Goal: Answer question/provide support

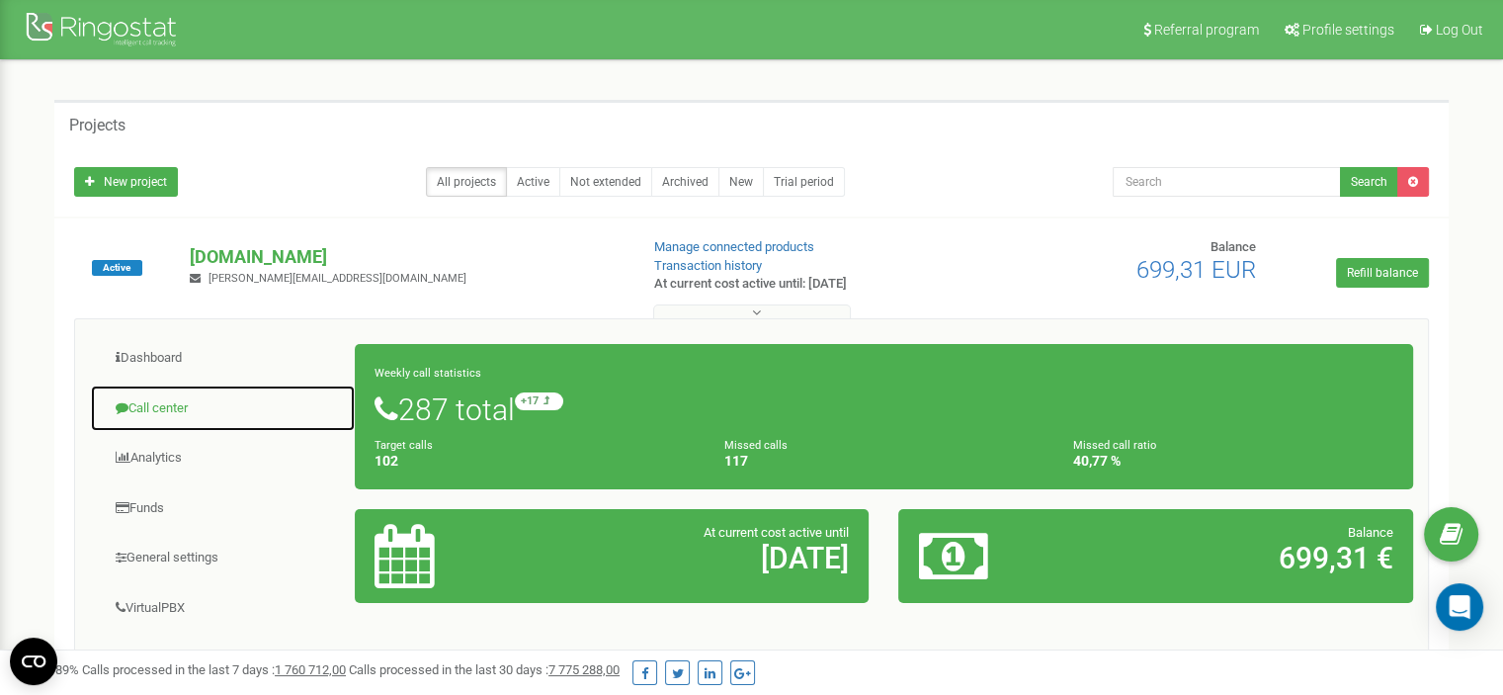
click at [192, 403] on link "Call center" at bounding box center [223, 408] width 266 height 48
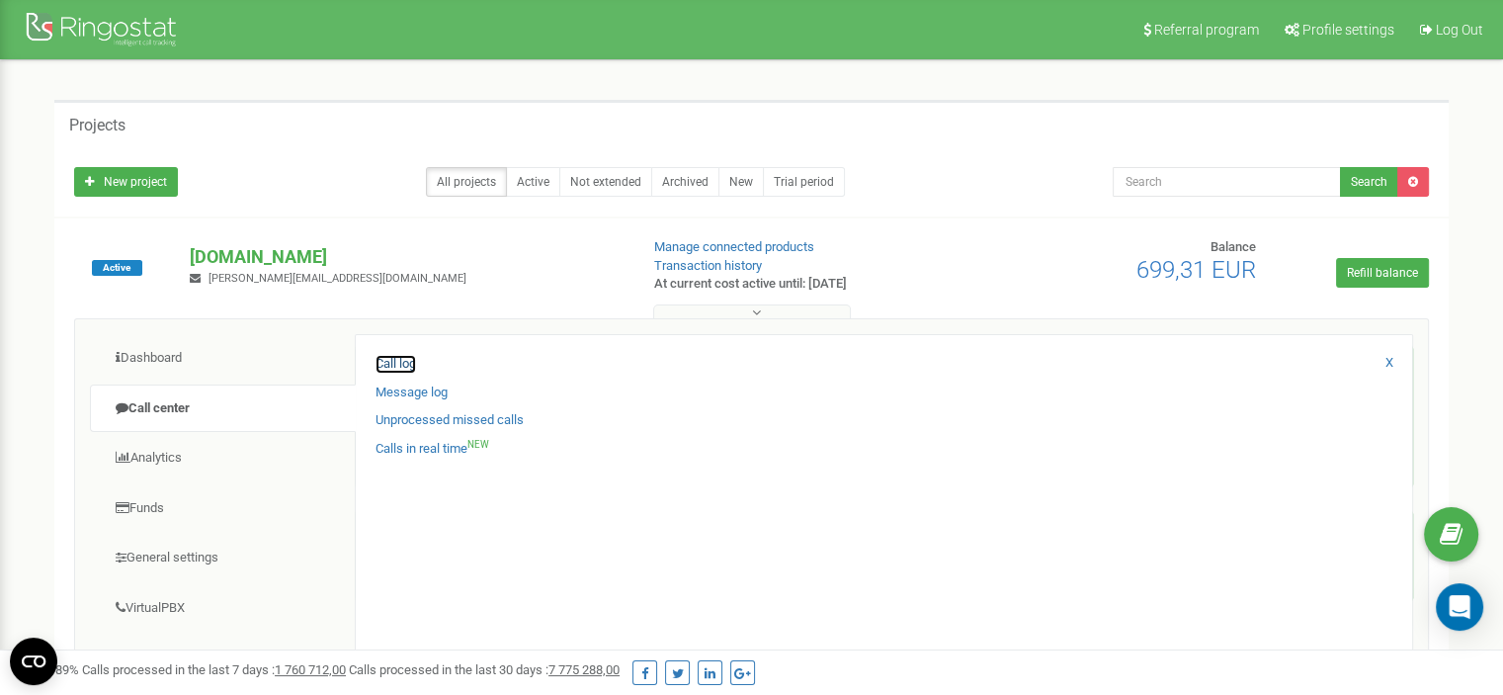
click at [389, 364] on link "Call log" at bounding box center [395, 364] width 41 height 19
click at [1466, 606] on icon "Open Intercom Messenger" at bounding box center [1458, 607] width 23 height 26
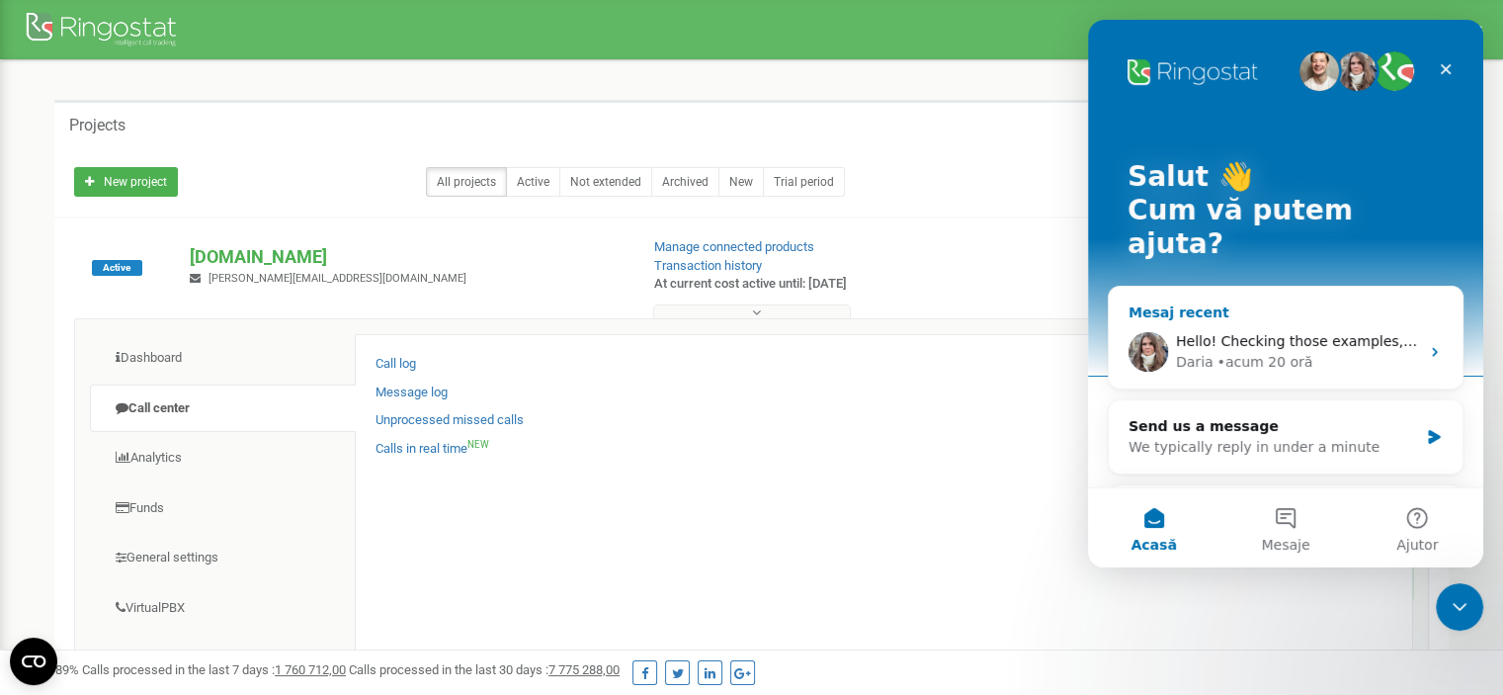
click at [1275, 333] on span "Hello! Checking those examples, will get back to you as it's ready" at bounding box center [1403, 341] width 455 height 16
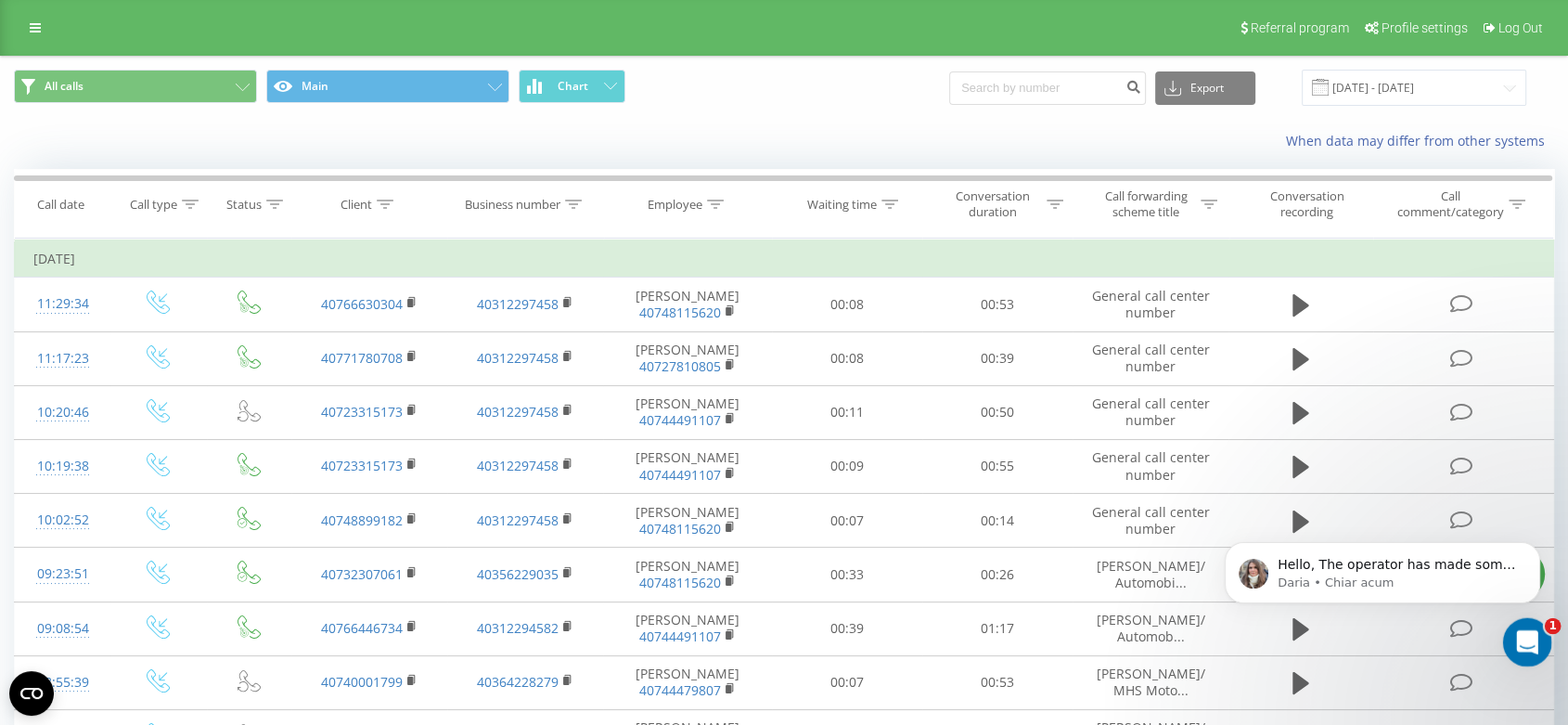
click at [1524, 642] on icon "Deschidere messenger Intercom" at bounding box center [1524, 640] width 31 height 31
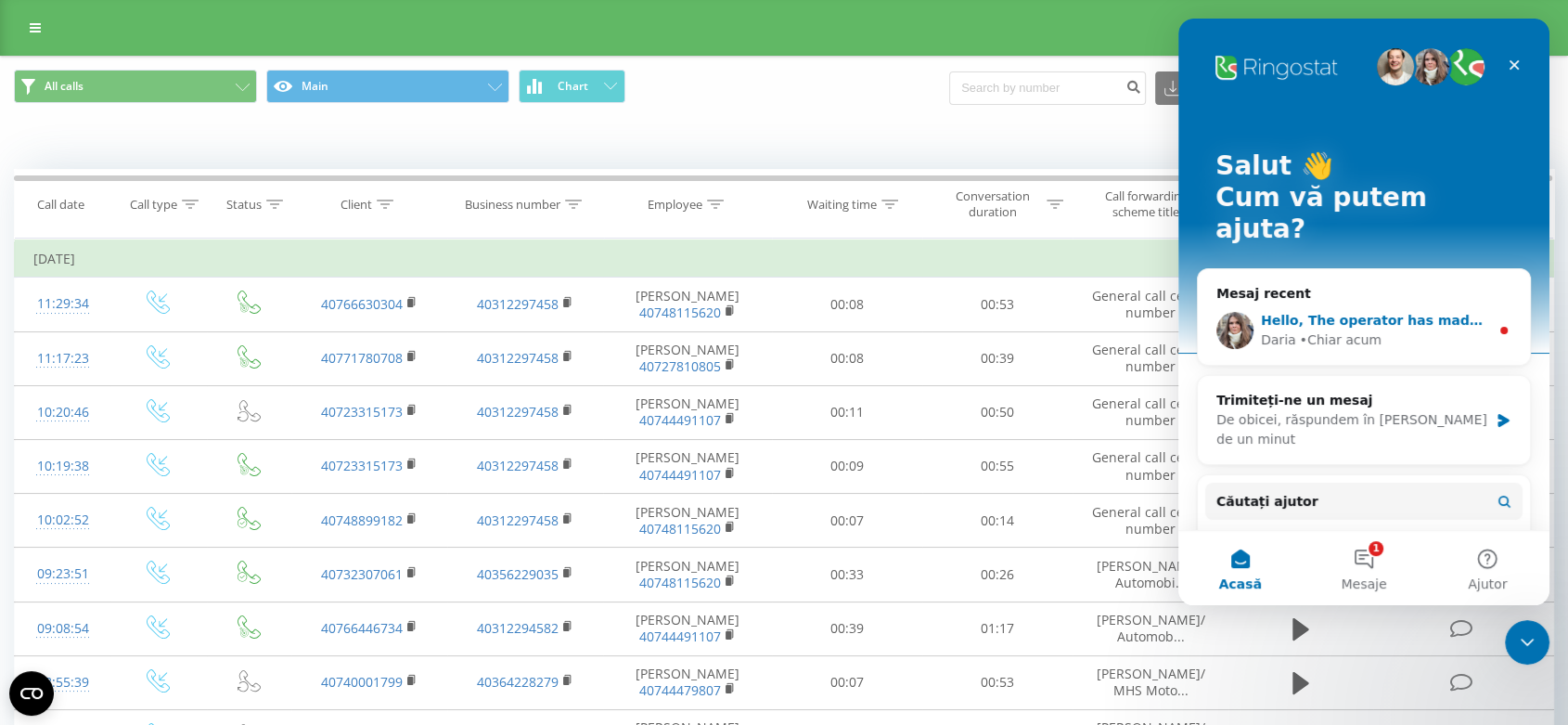
click at [1269, 331] on div "Daria" at bounding box center [1279, 340] width 36 height 20
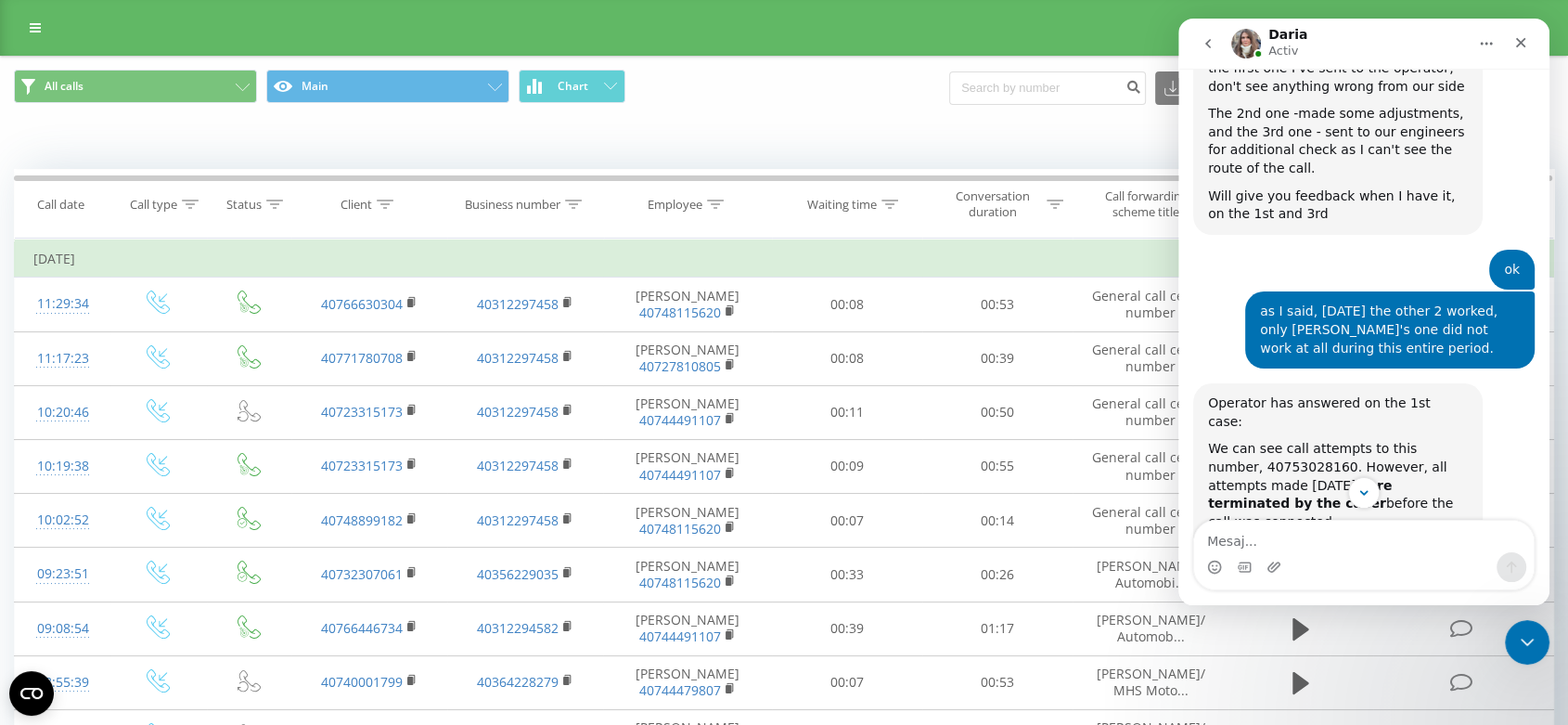
scroll to position [21058, 0]
drag, startPoint x: 1527, startPoint y: 628, endPoint x: 3032, endPoint y: 1214, distance: 1615.1
click at [1528, 626] on div "Închidere messenger Intercom" at bounding box center [1523, 639] width 44 height 44
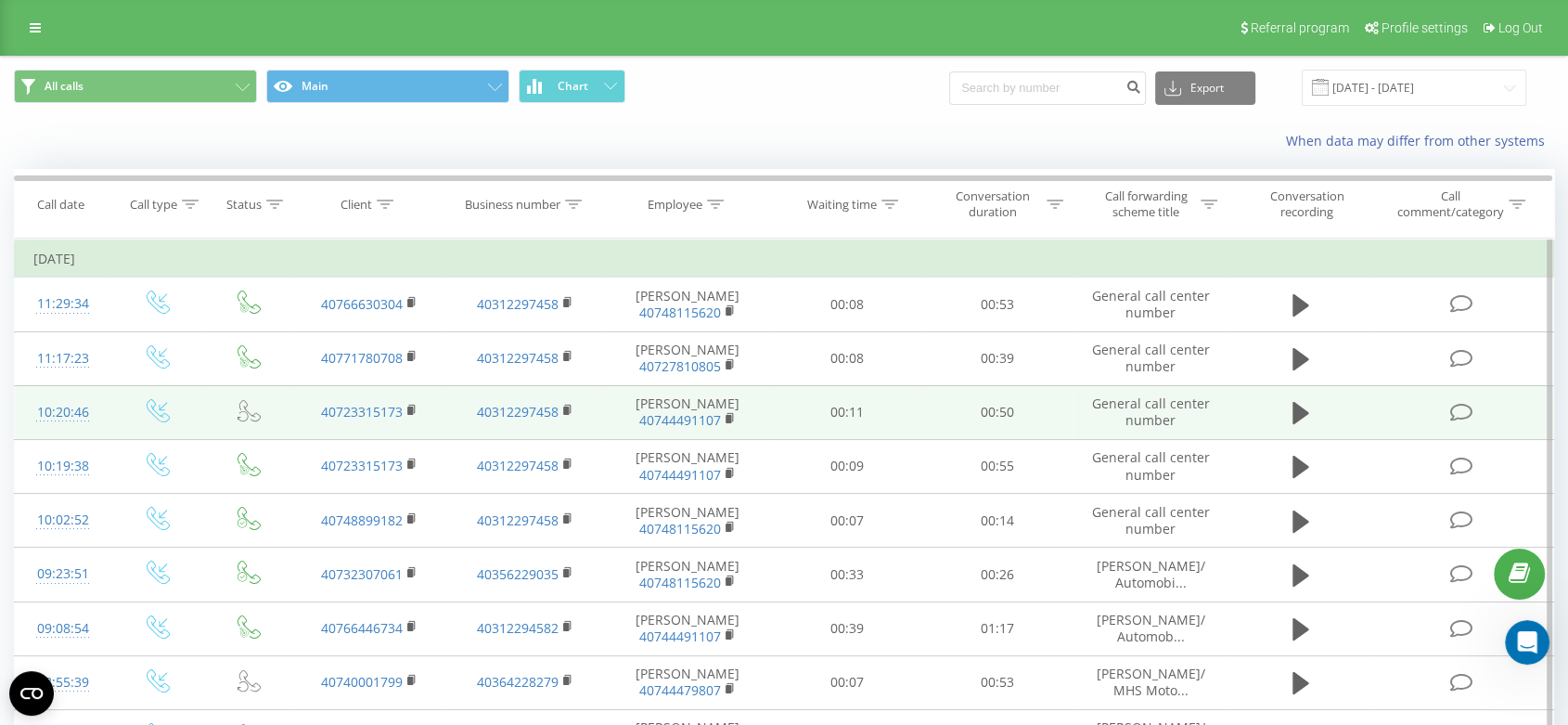
scroll to position [103, 0]
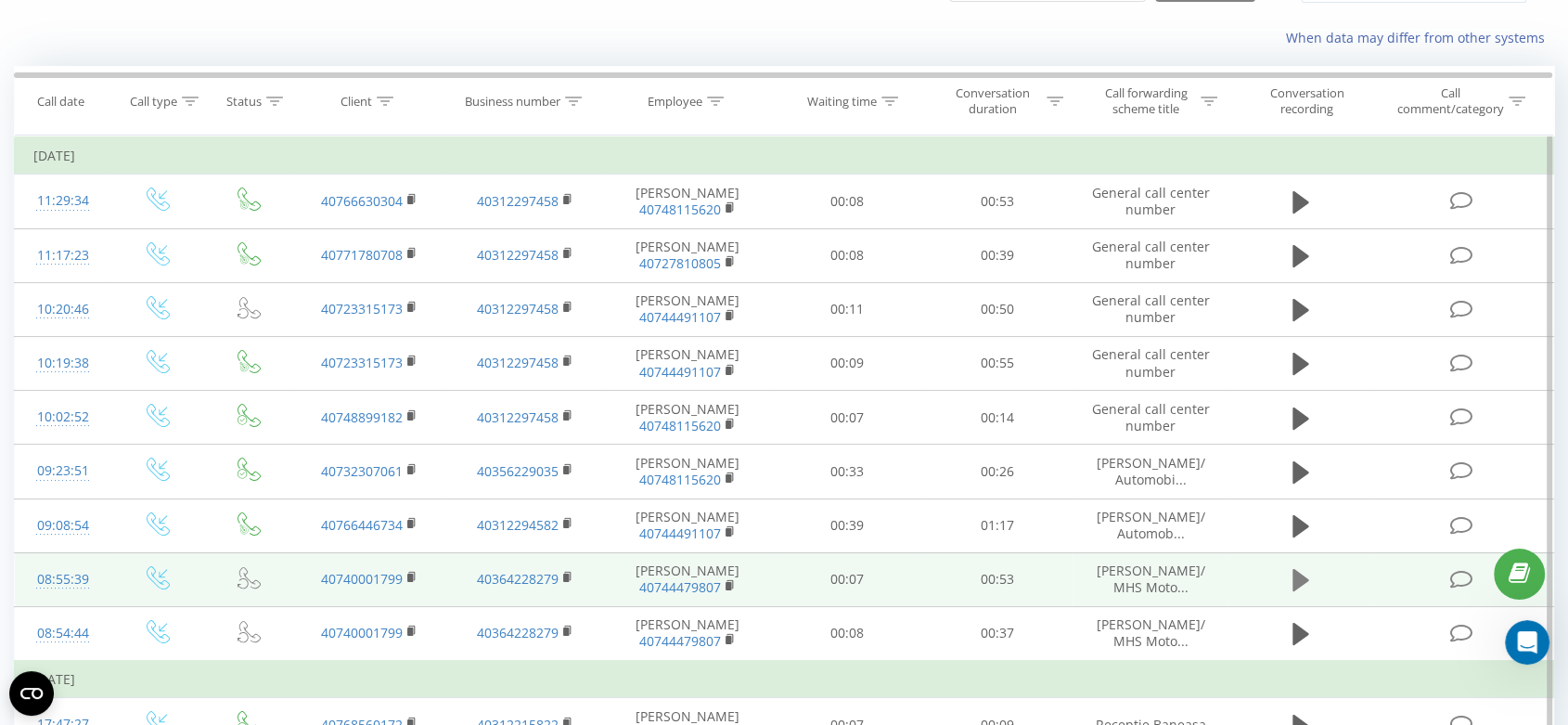
click at [1305, 574] on icon at bounding box center [1300, 580] width 17 height 26
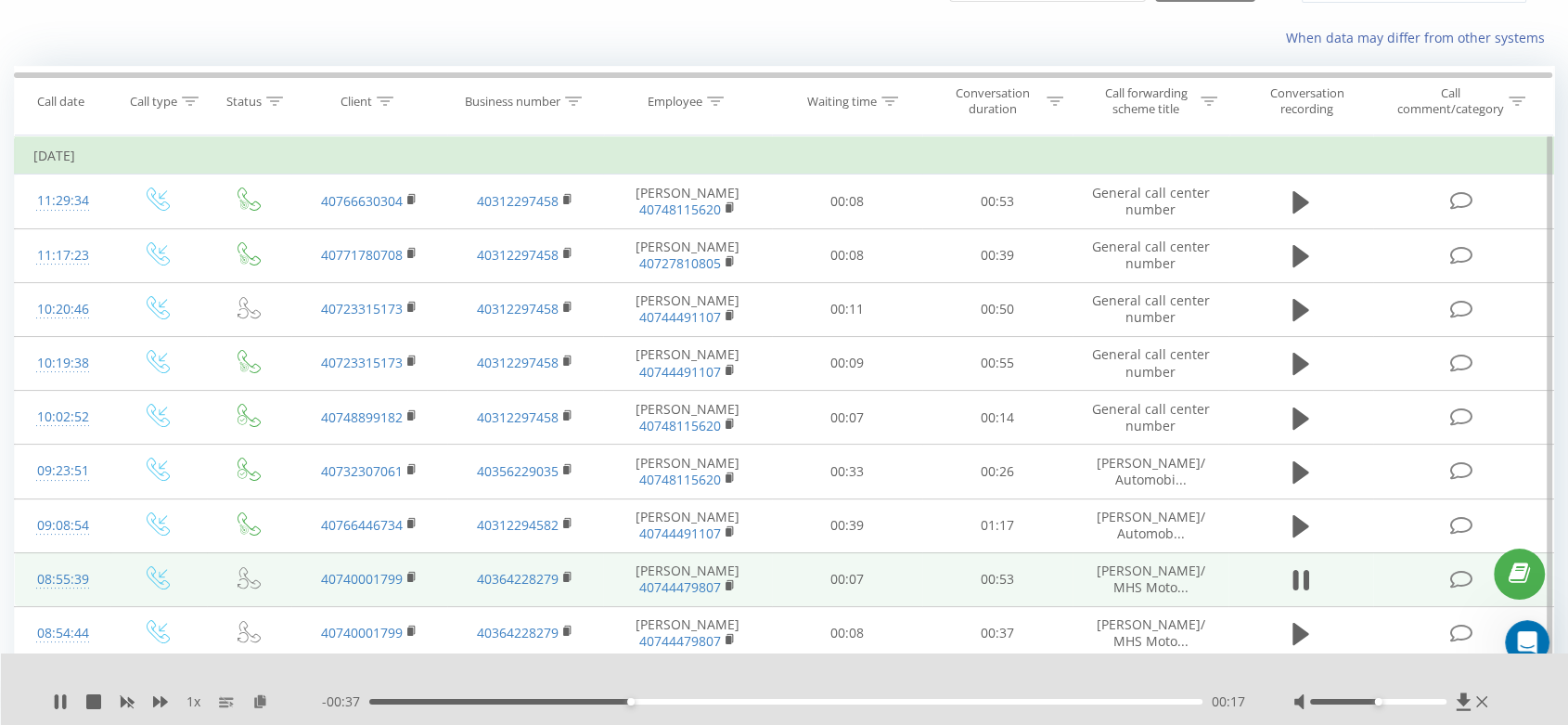
drag, startPoint x: 1088, startPoint y: 670, endPoint x: 1128, endPoint y: 670, distance: 40.0
click at [1088, 670] on div at bounding box center [772, 677] width 1151 height 21
drag, startPoint x: 1373, startPoint y: 704, endPoint x: 1403, endPoint y: 702, distance: 30.1
click at [1403, 702] on div at bounding box center [1391, 702] width 198 height 19
drag, startPoint x: 1379, startPoint y: 702, endPoint x: 1404, endPoint y: 702, distance: 25.0
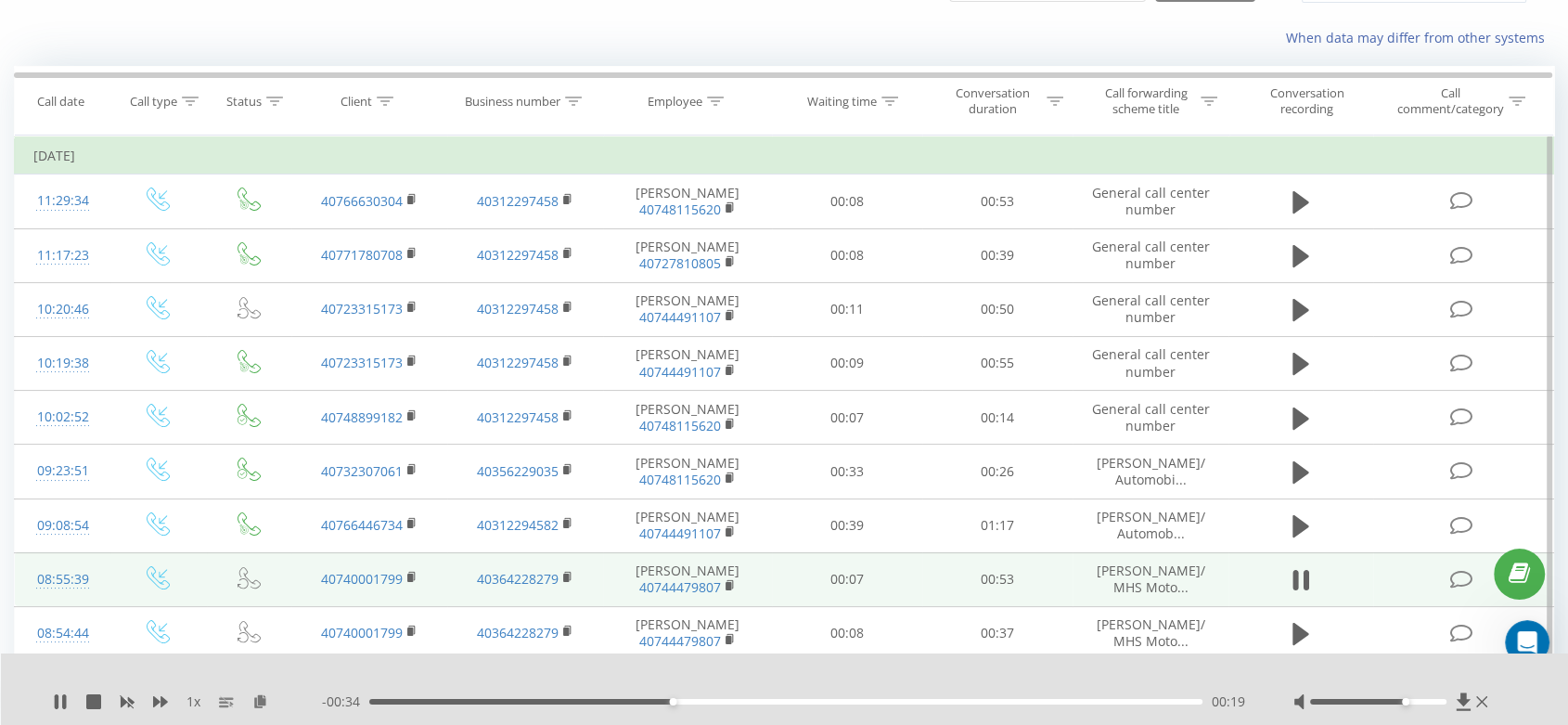
click at [1404, 702] on div "Accessibility label" at bounding box center [1406, 702] width 8 height 8
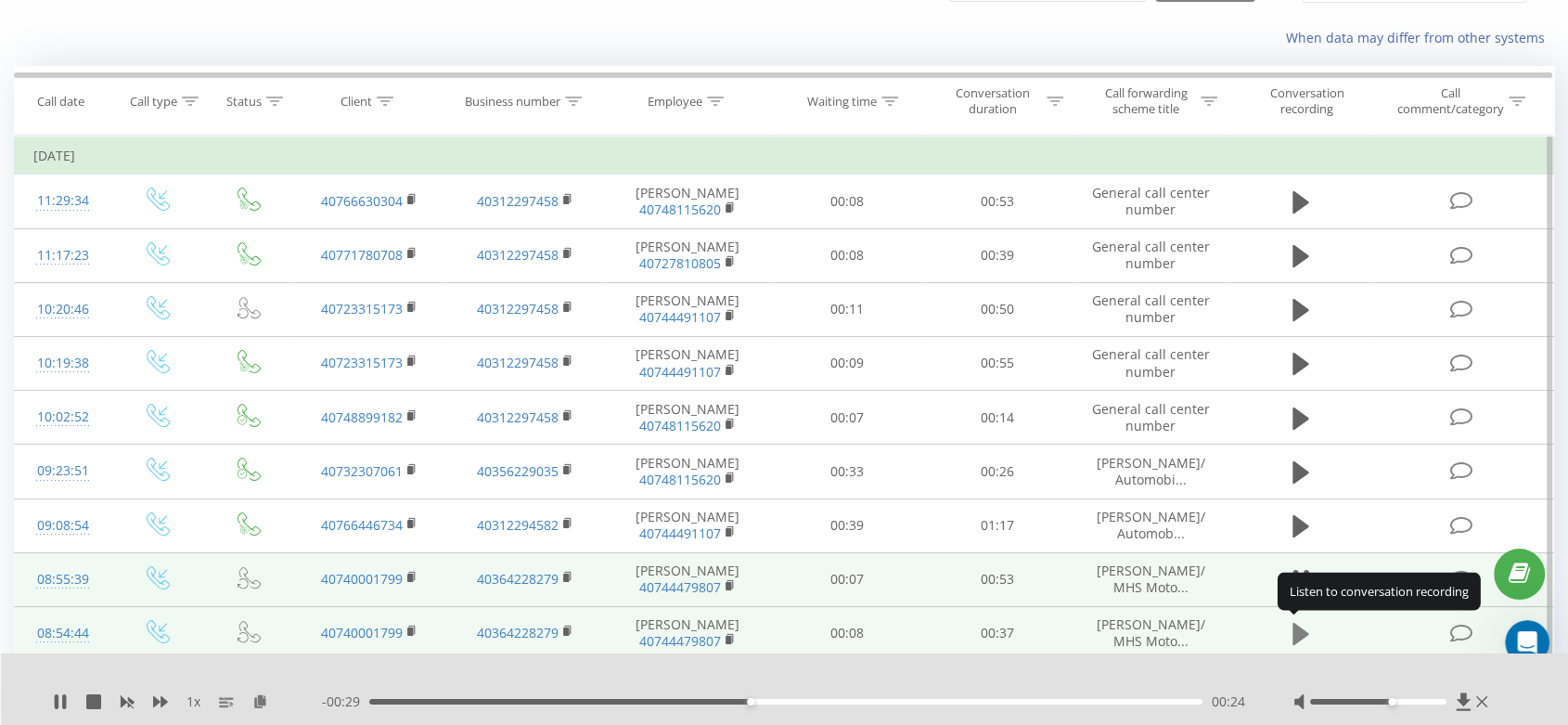
click at [1299, 628] on icon at bounding box center [1300, 634] width 17 height 23
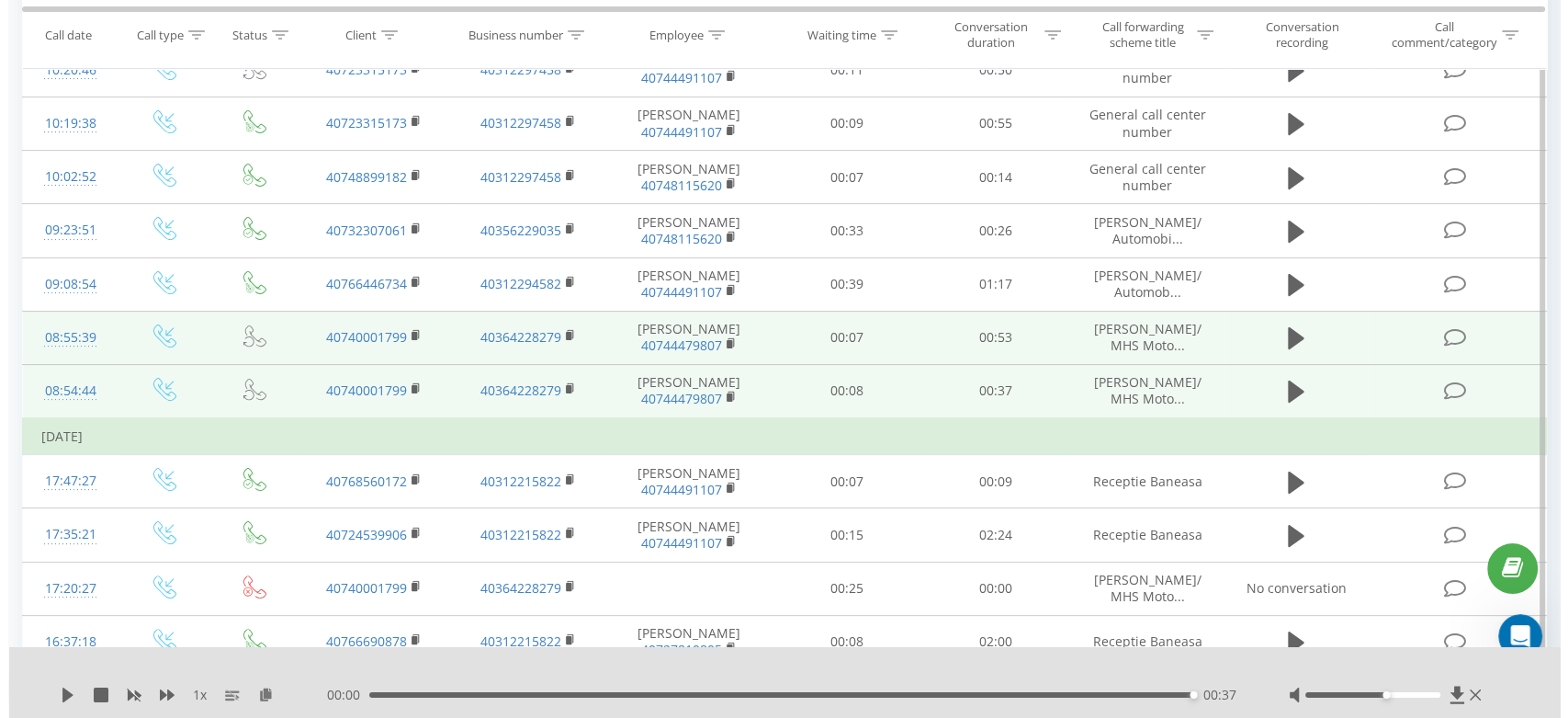
scroll to position [306, 0]
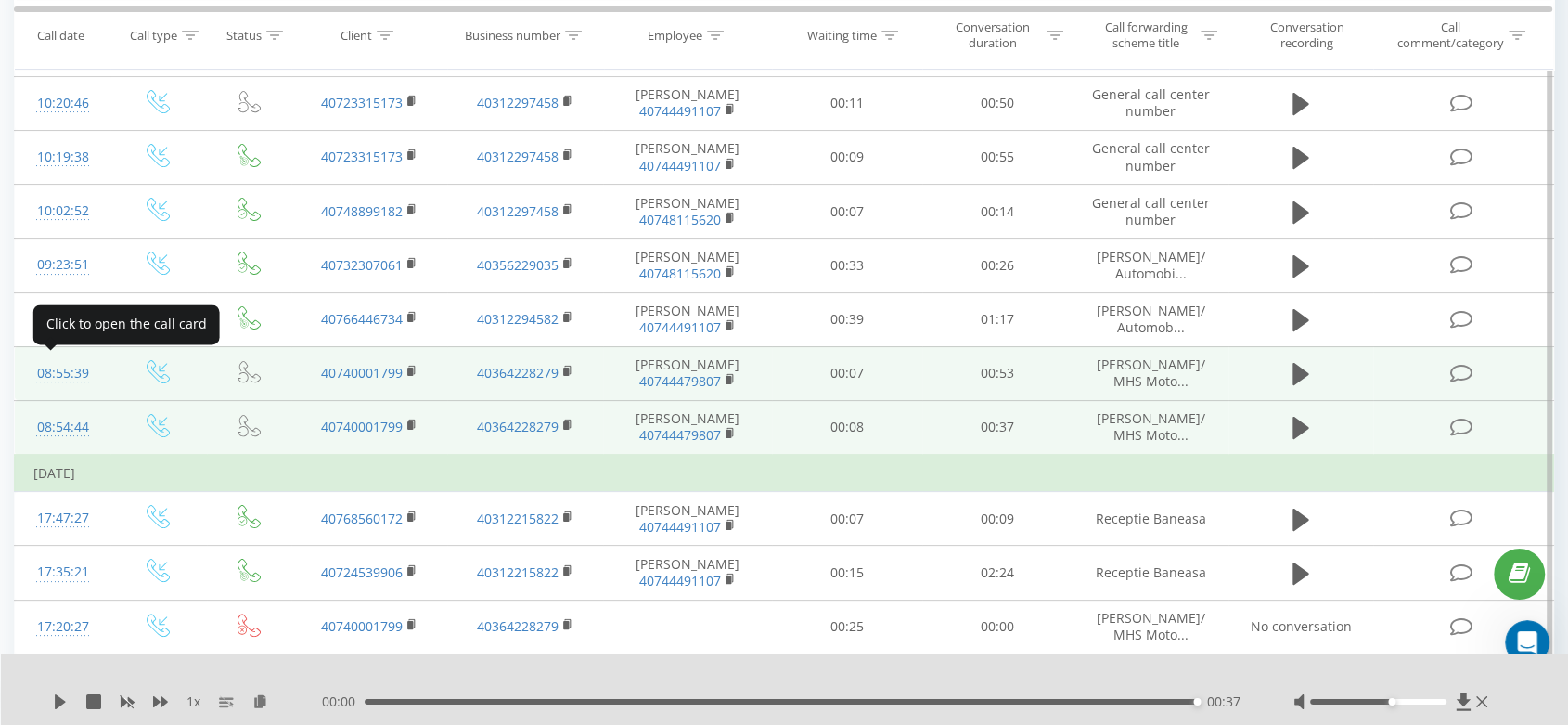
click at [64, 368] on div "08:55:39" at bounding box center [63, 373] width 58 height 37
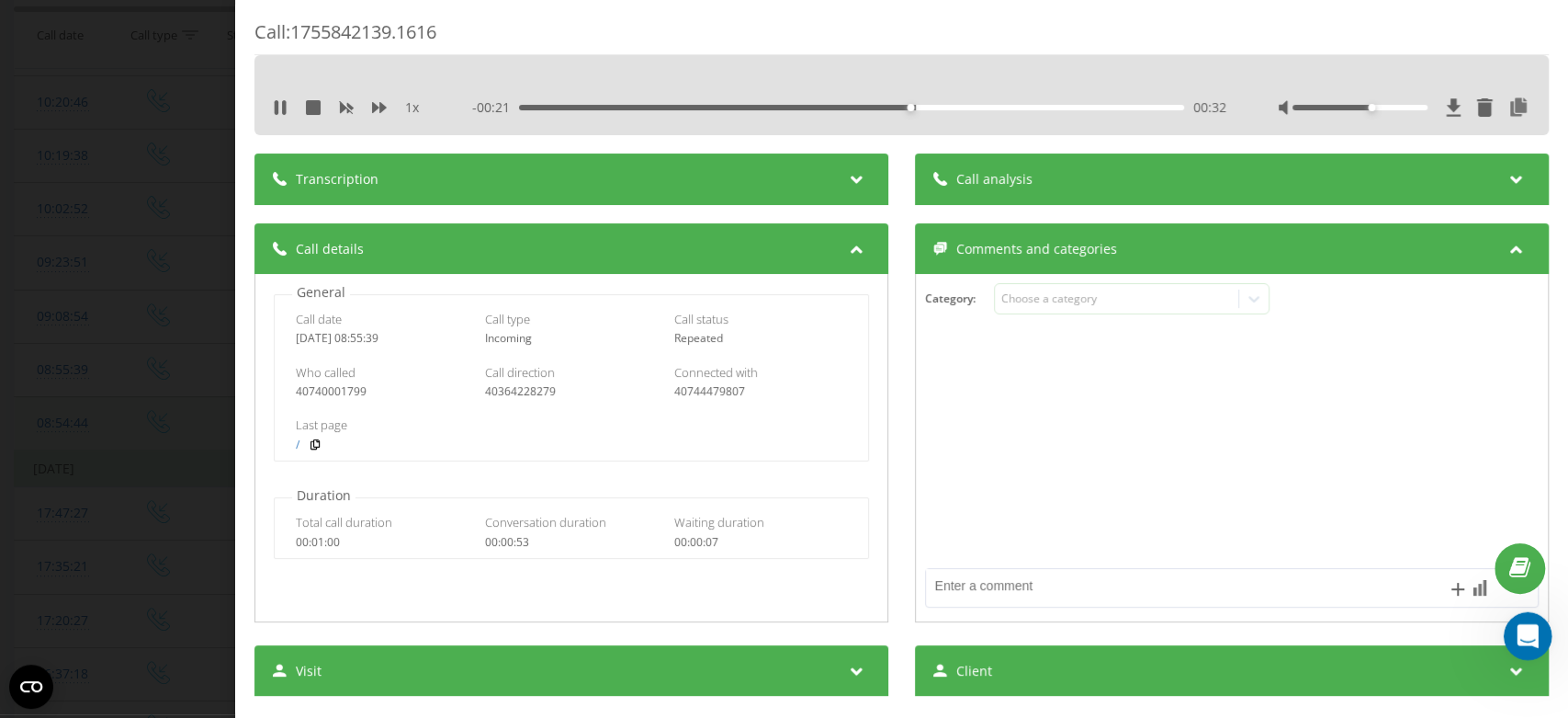
click at [1517, 637] on icon "Deschidere messenger Intercom" at bounding box center [1525, 633] width 31 height 31
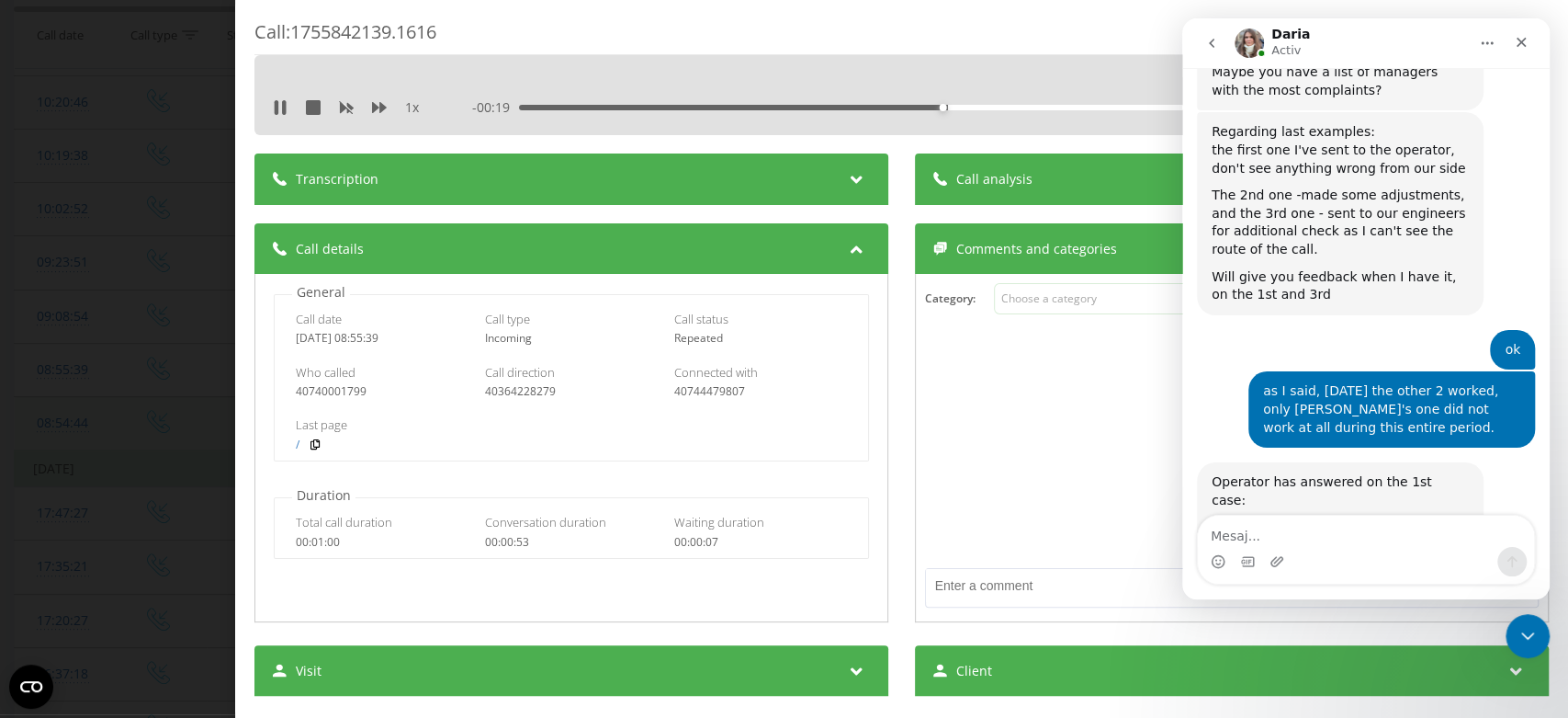
scroll to position [20811, 0]
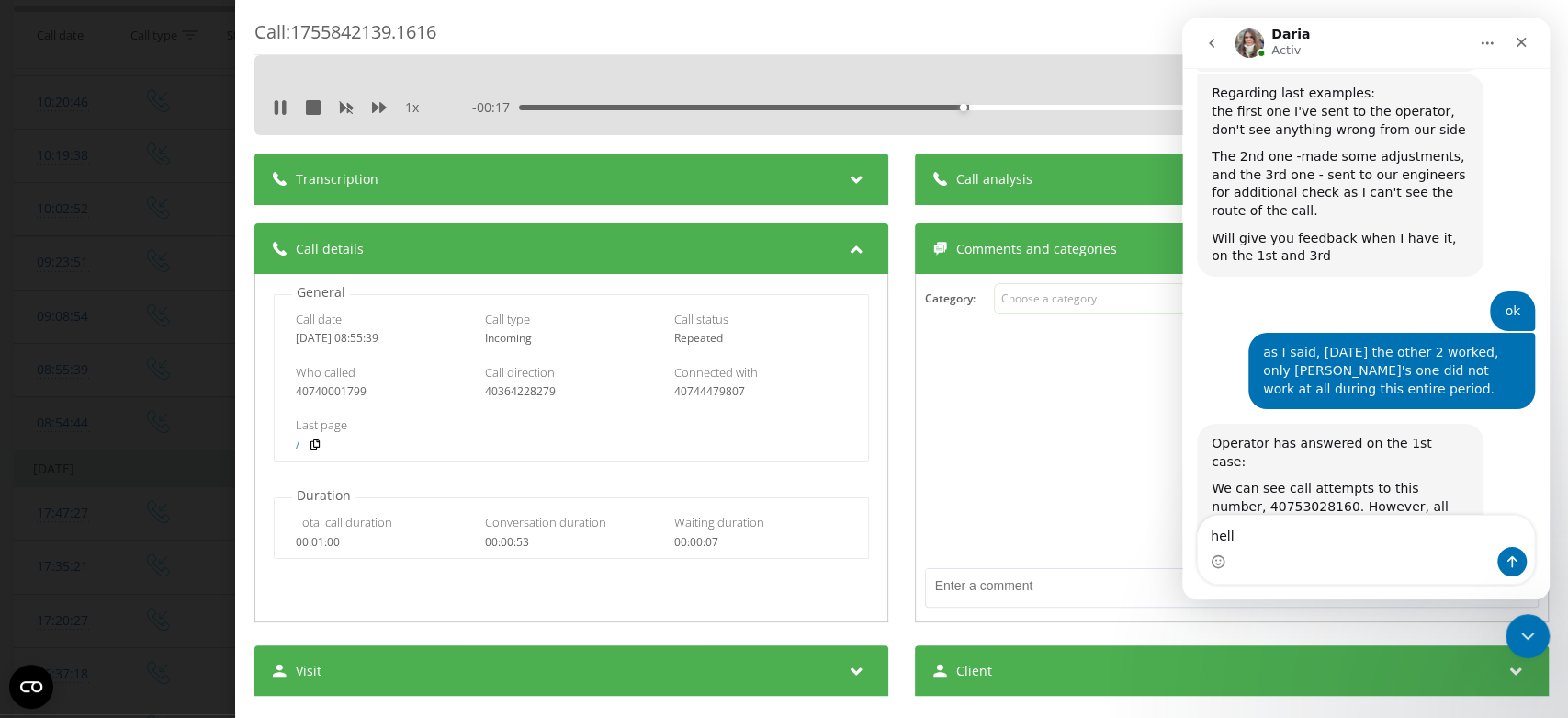
type textarea "hello"
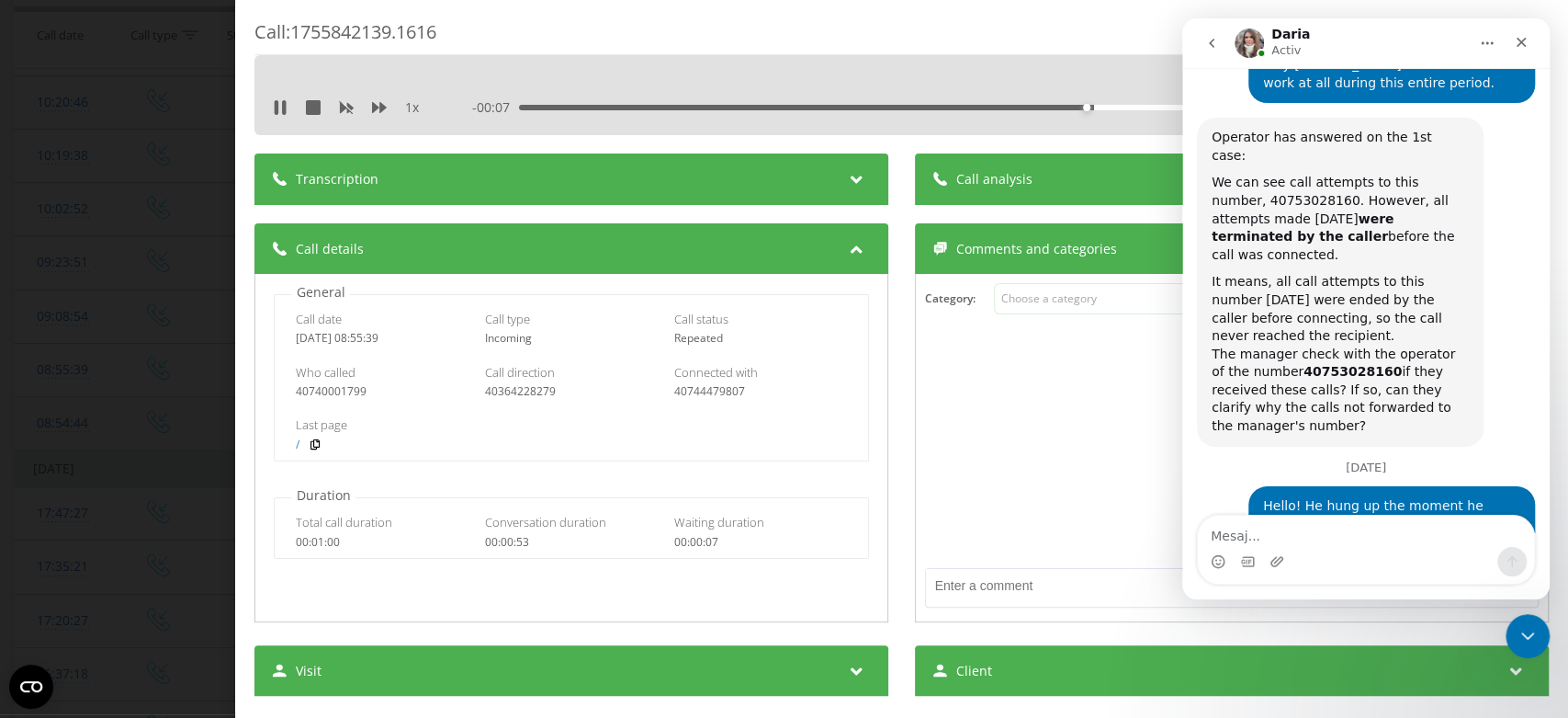
scroll to position [21119, 0]
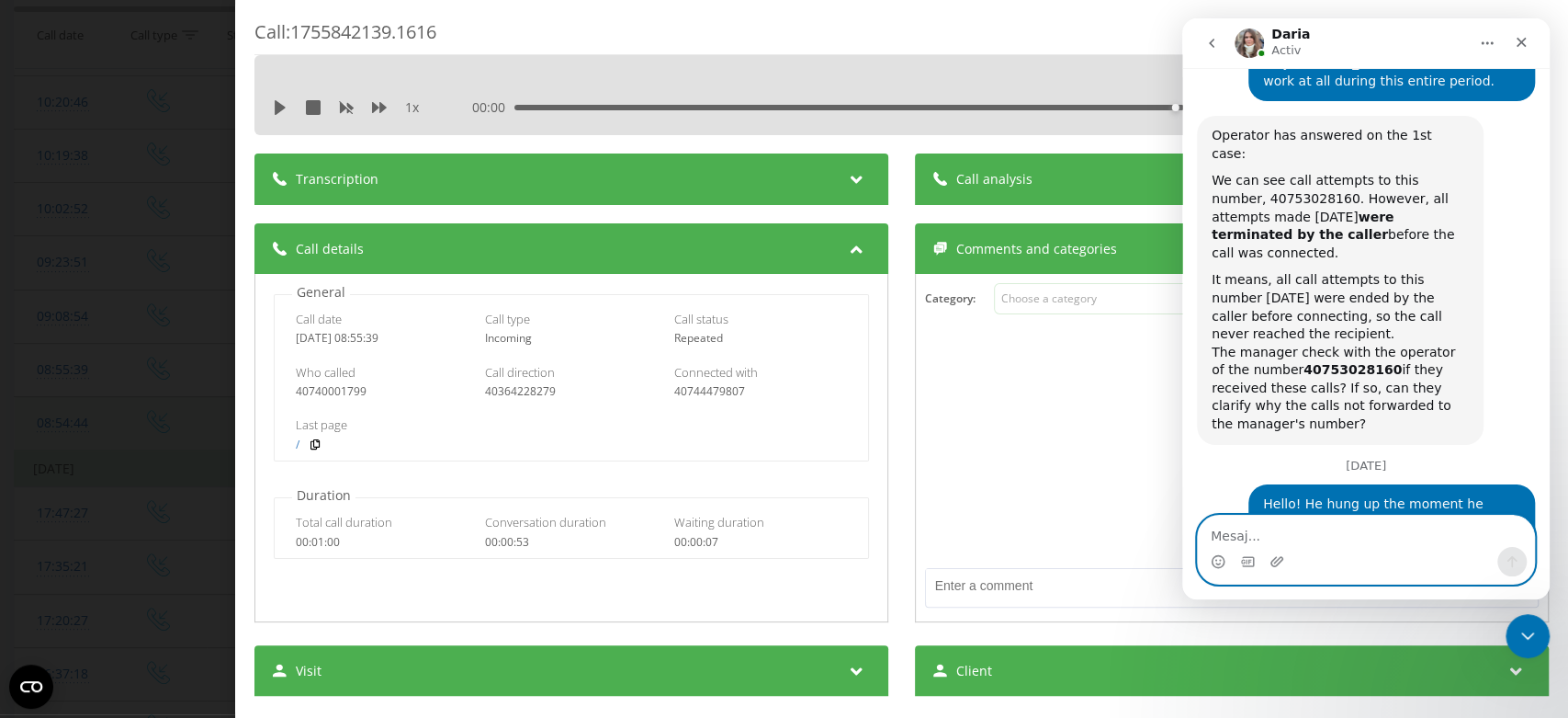
click at [1232, 531] on textarea "Mesaj..." at bounding box center [1366, 531] width 337 height 32
paste textarea "[PERSON_NAME] called him and made us a video. Although in the call you can only…"
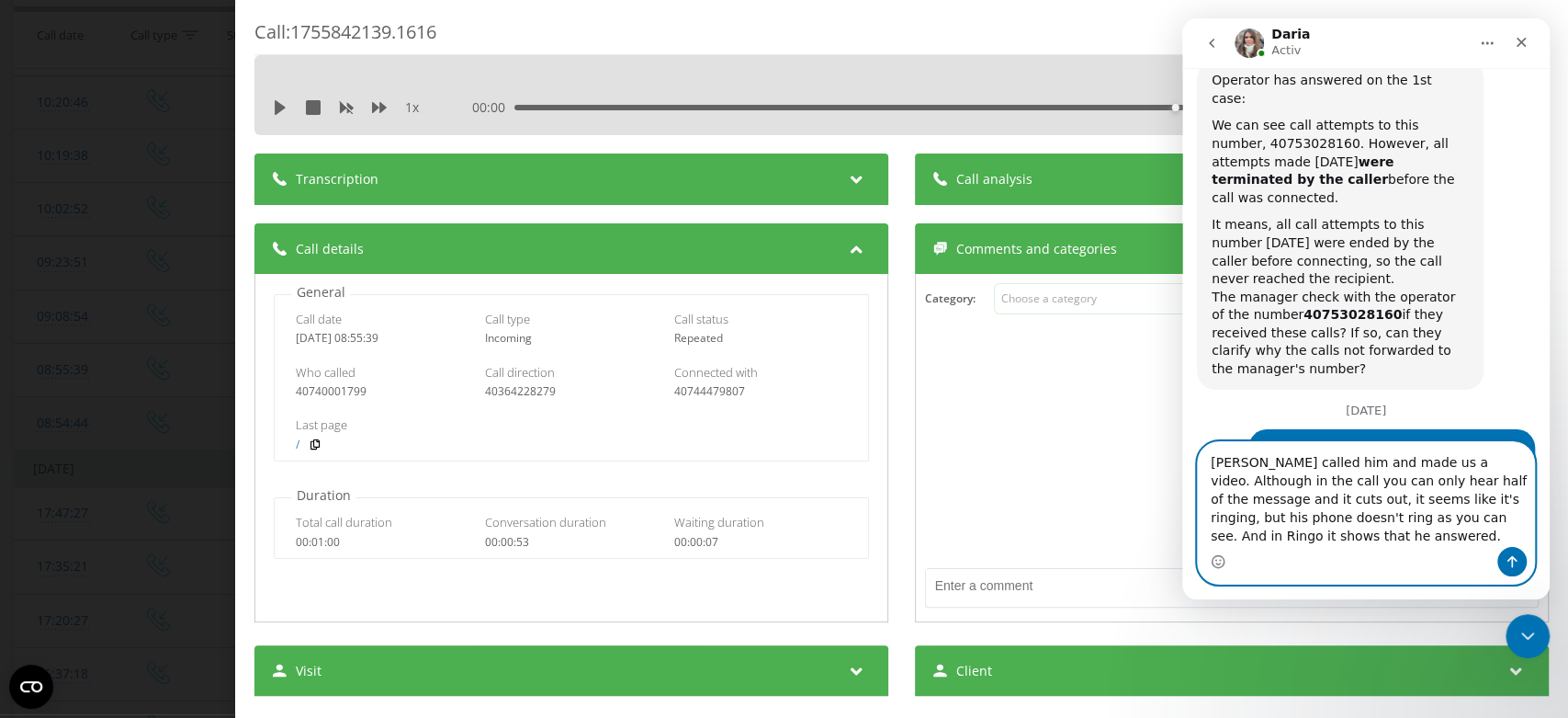
scroll to position [21175, 0]
type textarea "[PERSON_NAME] called him and made us a video. Although in the call you can only…"
click at [1520, 565] on button "Trimite un mesaj…" at bounding box center [1512, 562] width 30 height 30
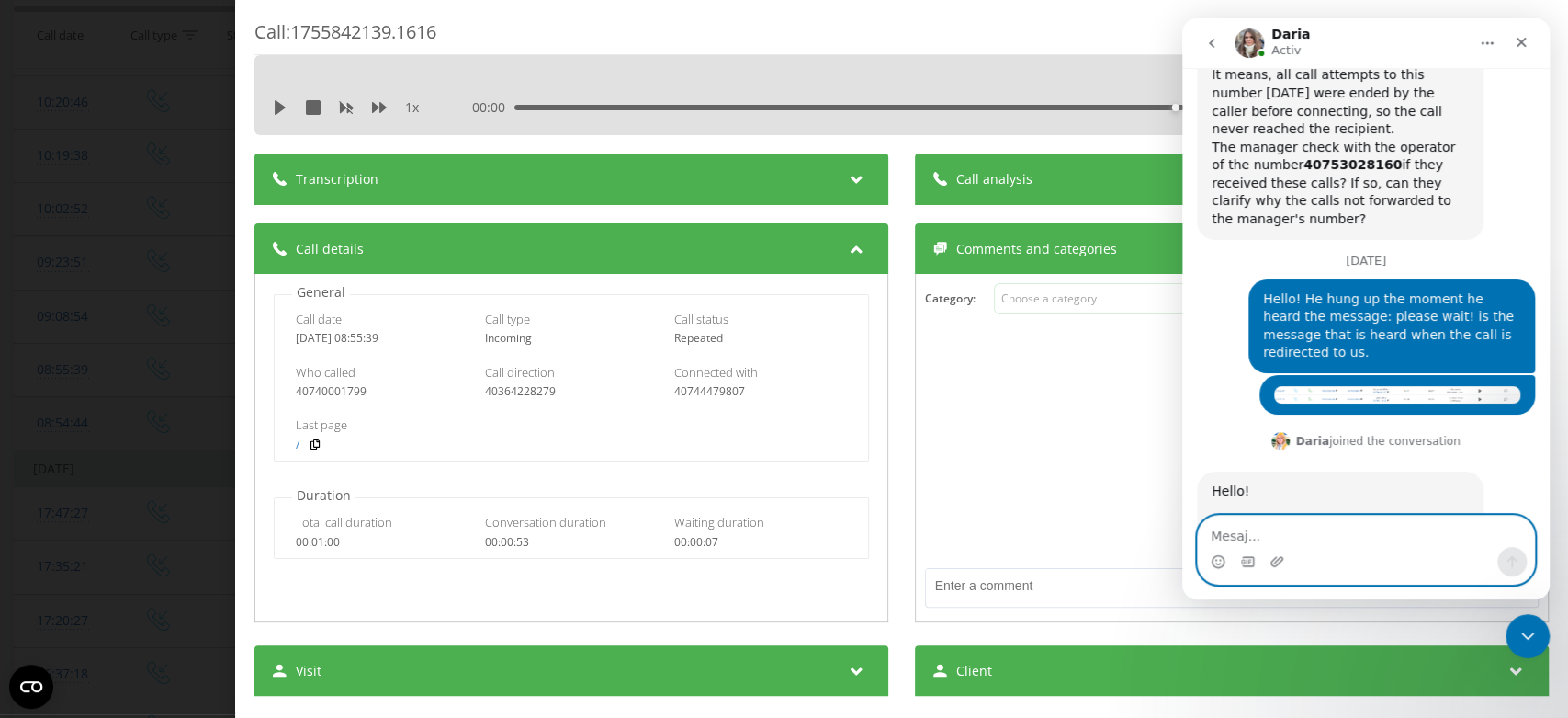
scroll to position [21427, 0]
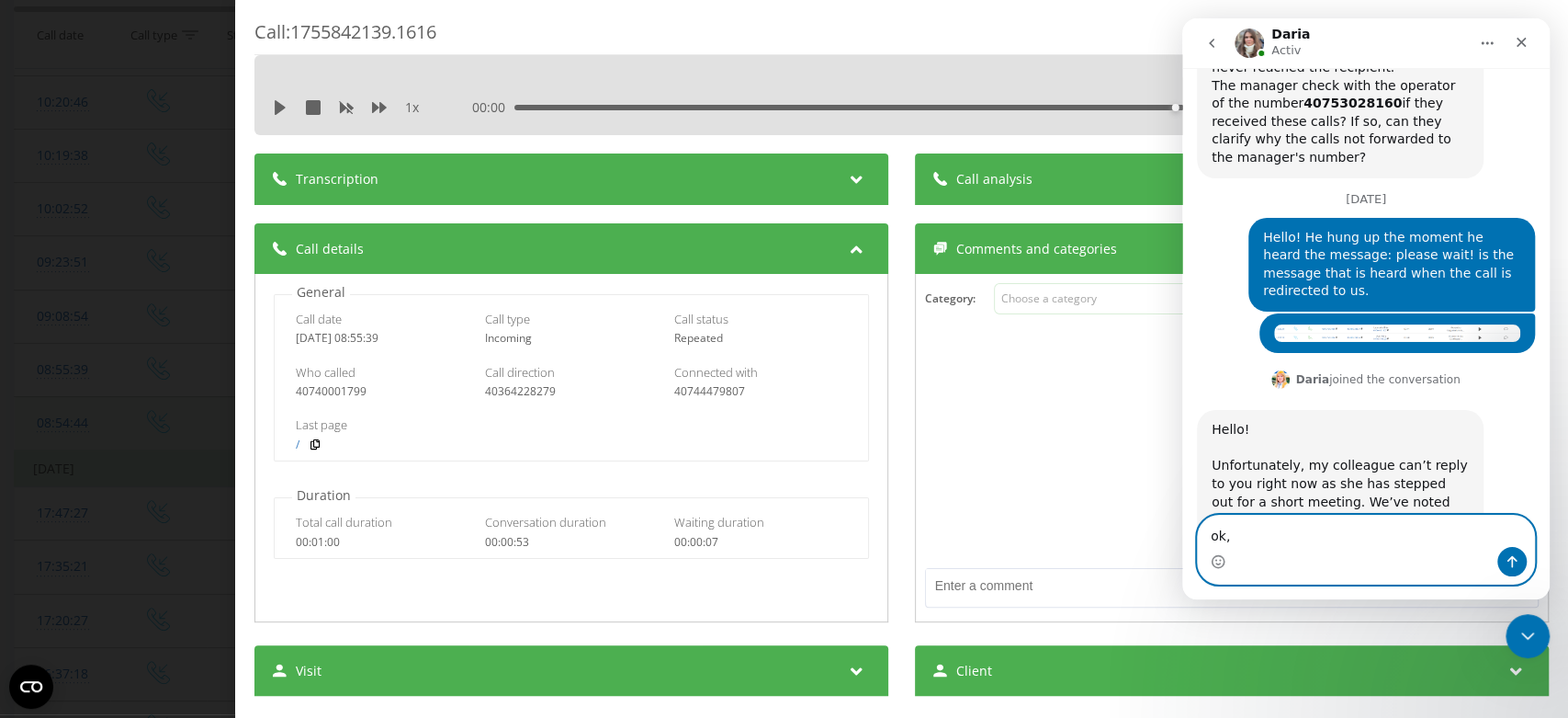
paste textarea "ok, but that's wrong anyway. If it was a real customer I would lose it."
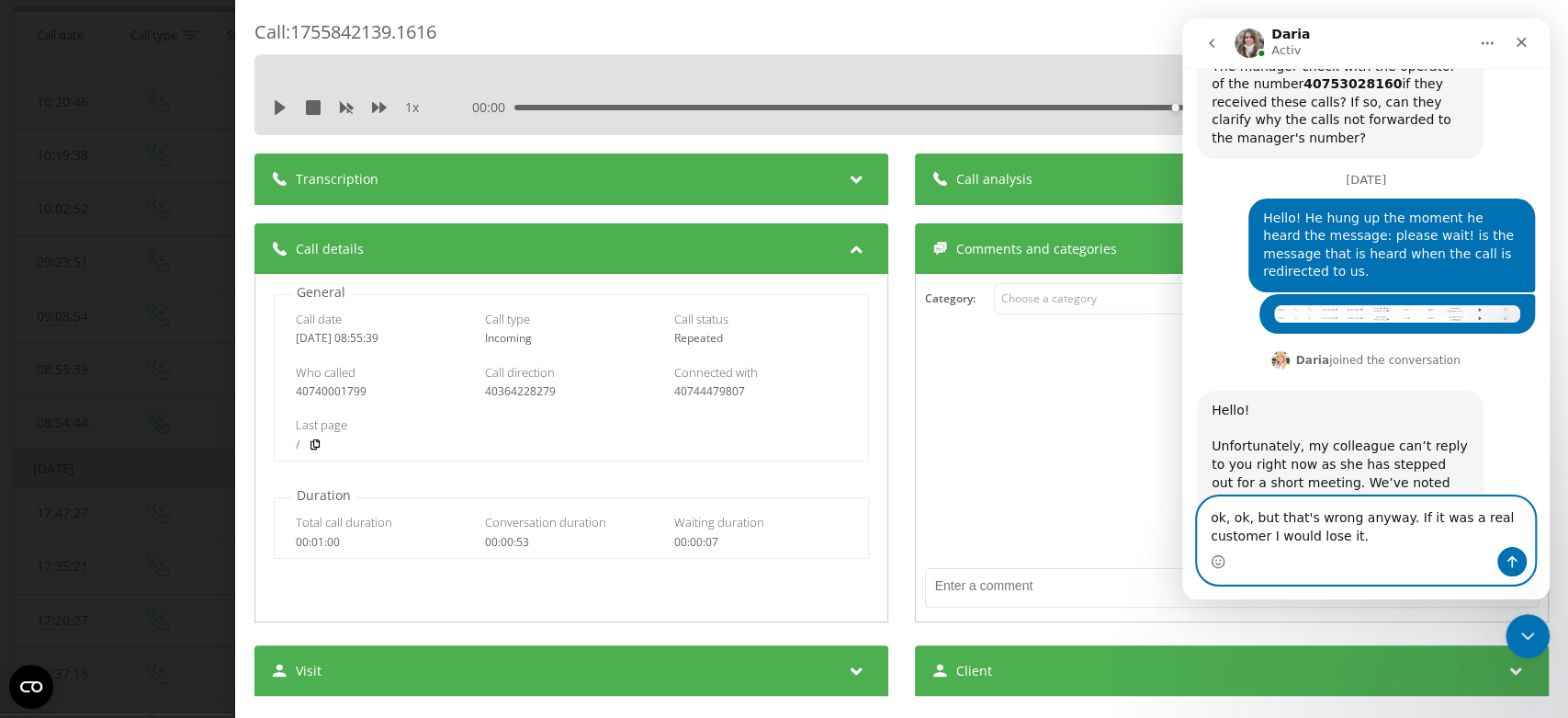
type textarea "ok, ok, but that's wrong anyway. If it was a real customer I would lose it."
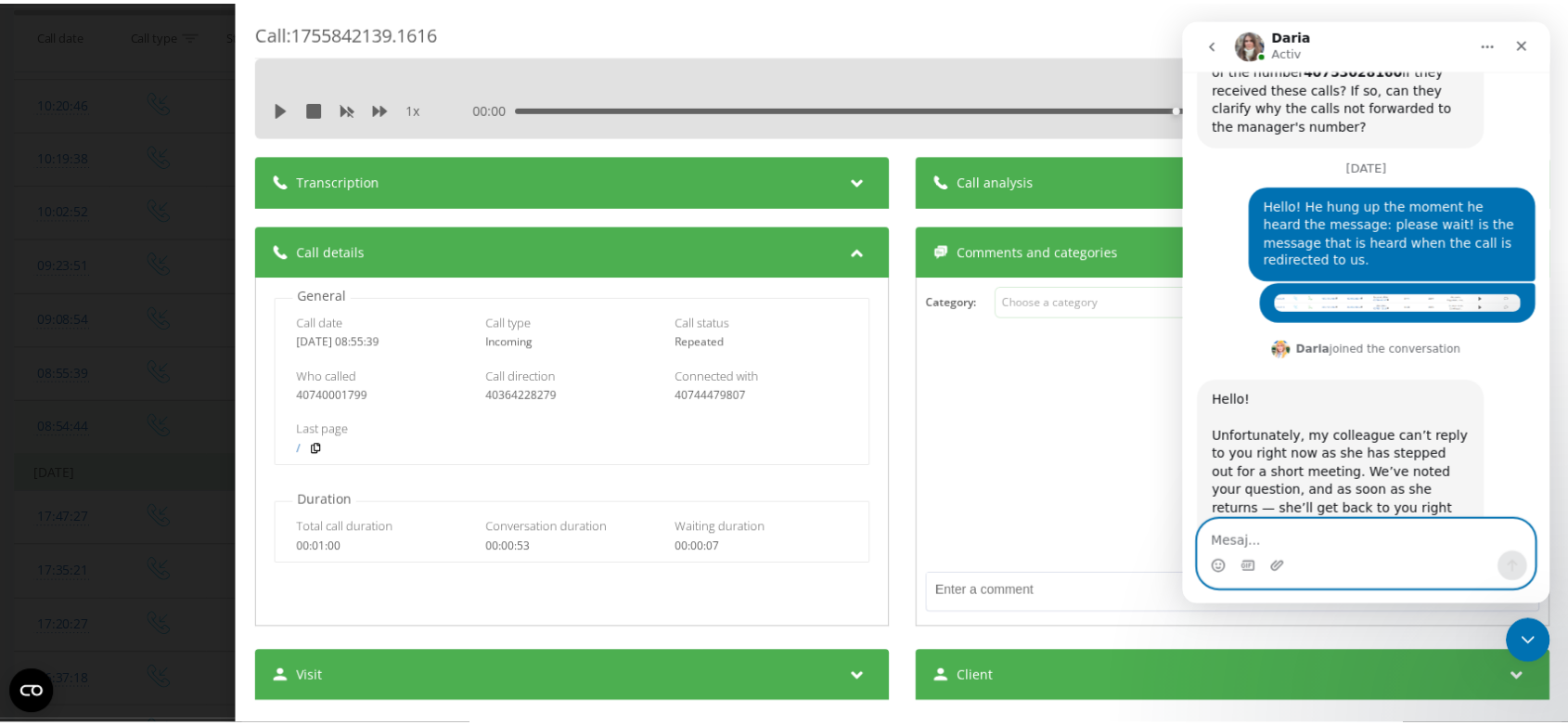
scroll to position [21710, 0]
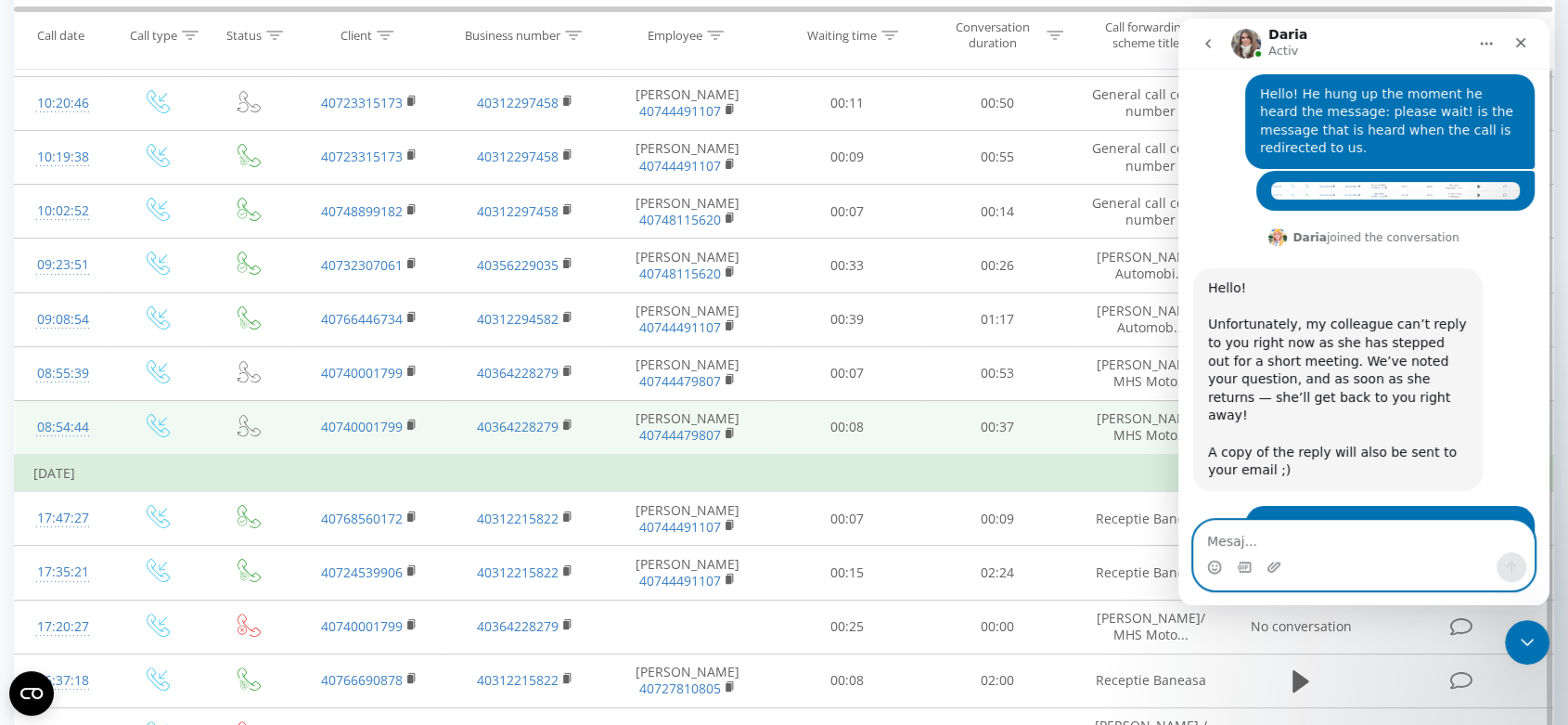
scroll to position [21845, 0]
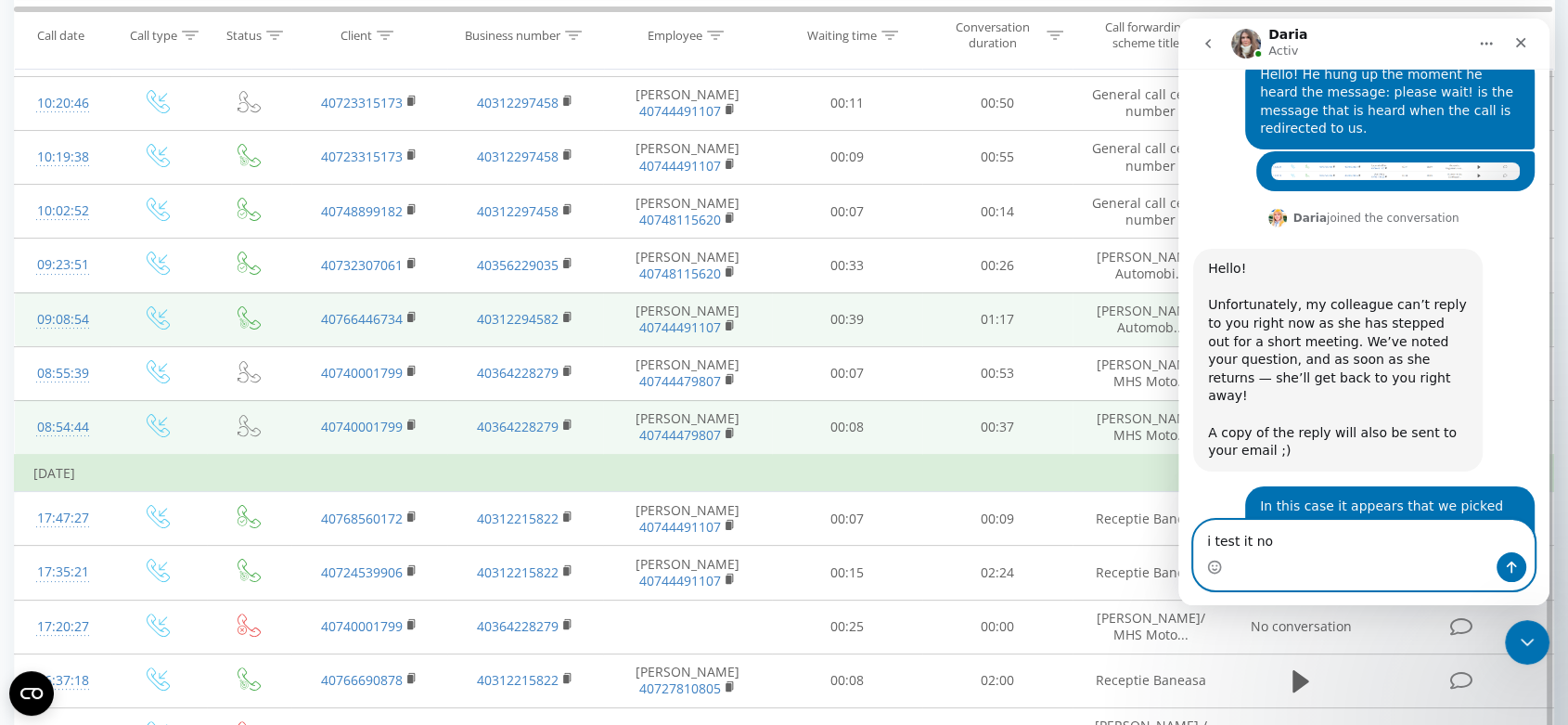
type textarea "i test it now"
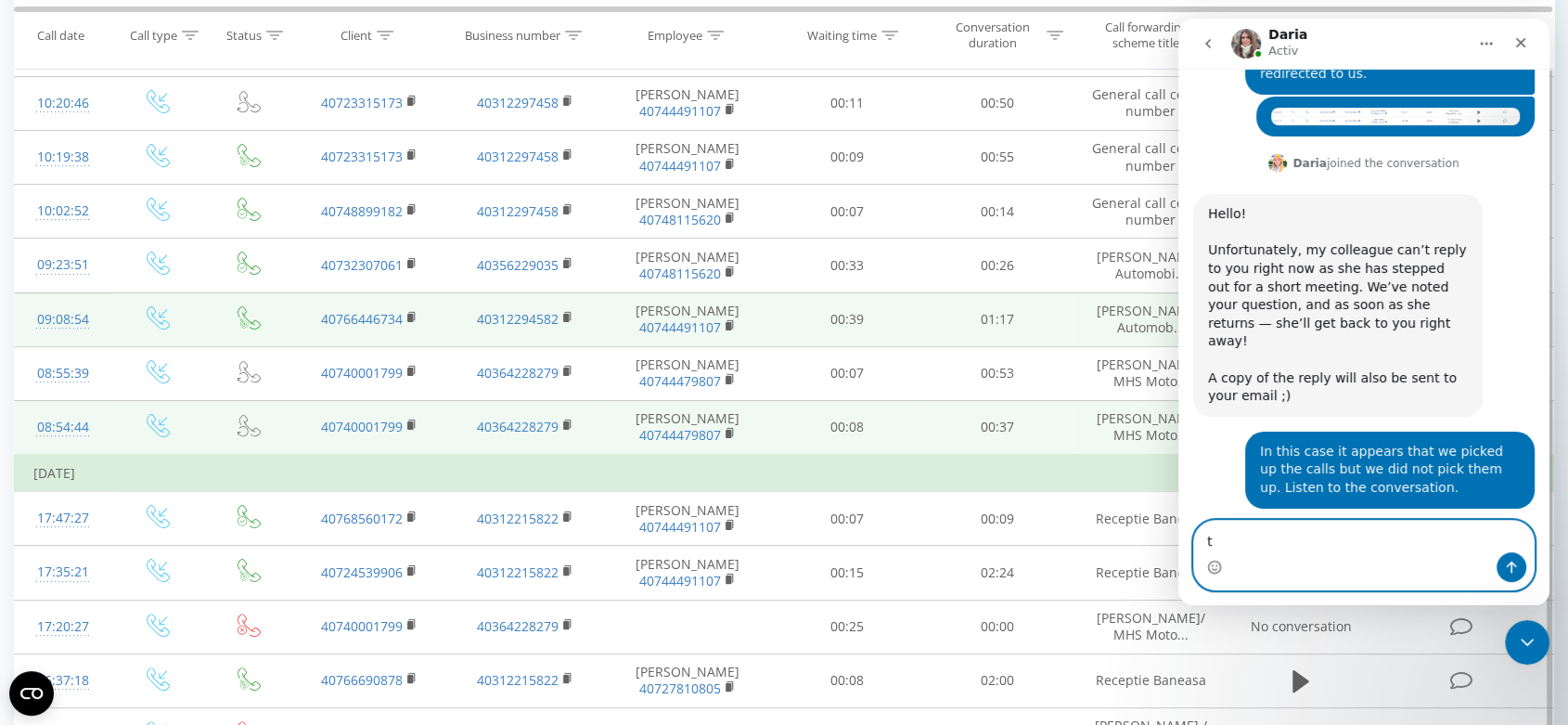
scroll to position [21900, 0]
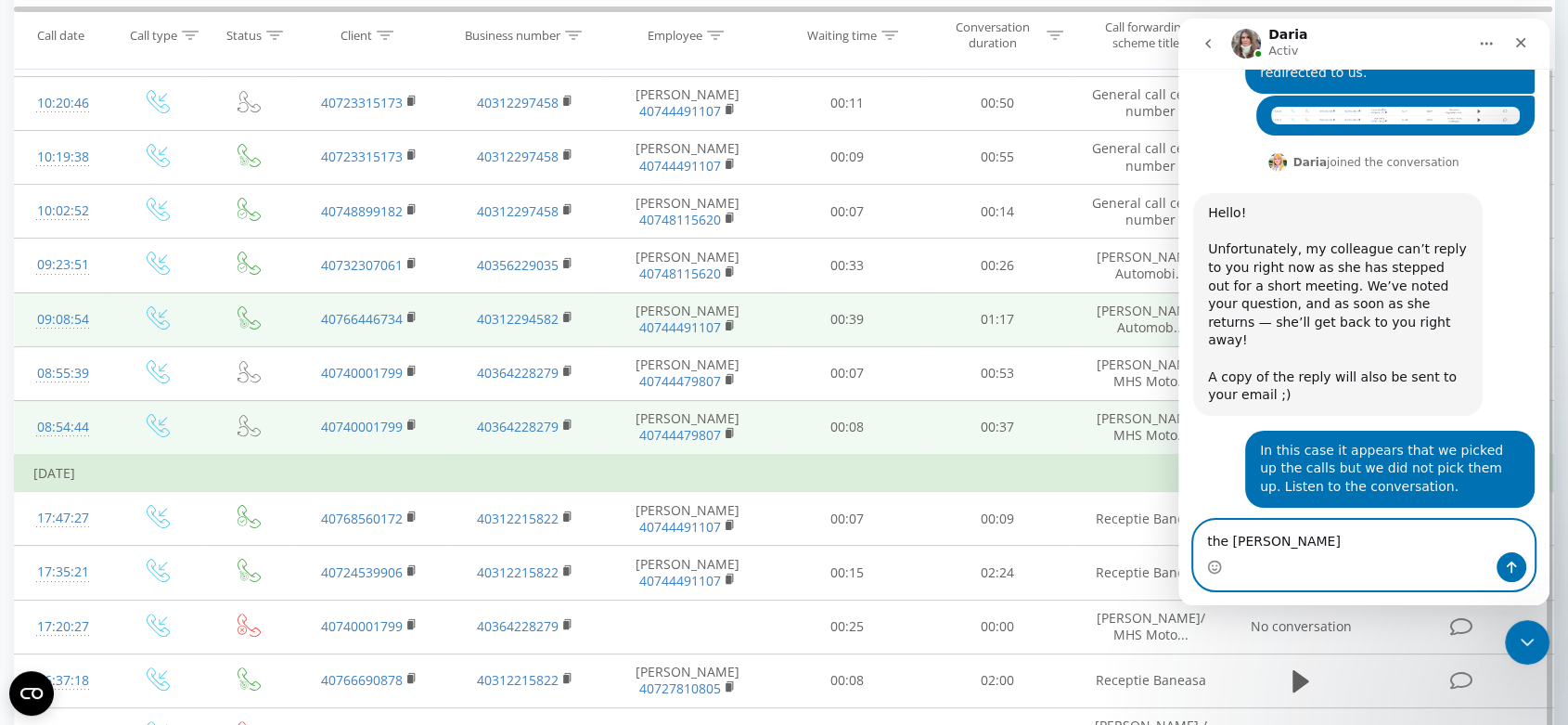
type textarea "the same"
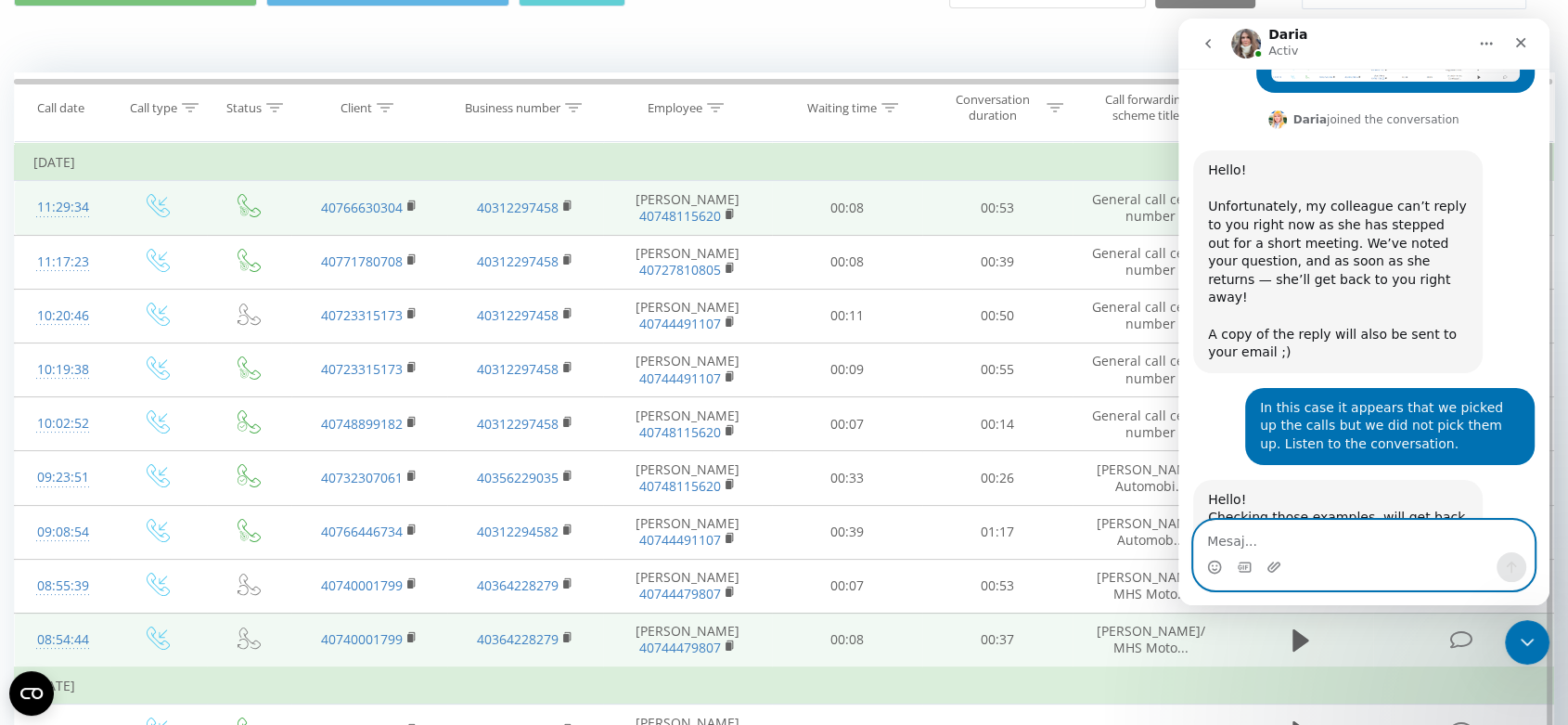
scroll to position [0, 0]
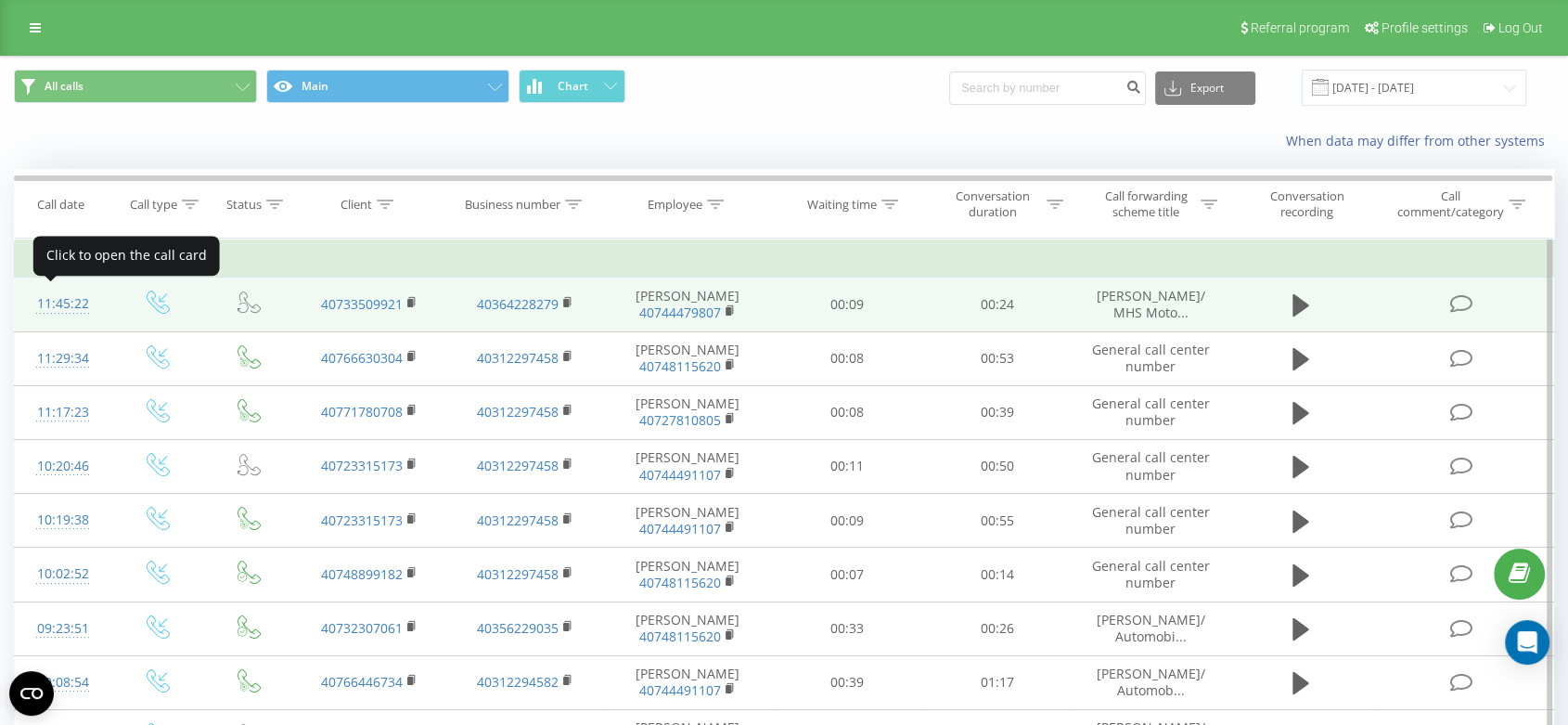
click at [49, 294] on div "11:45:22" at bounding box center [63, 303] width 58 height 37
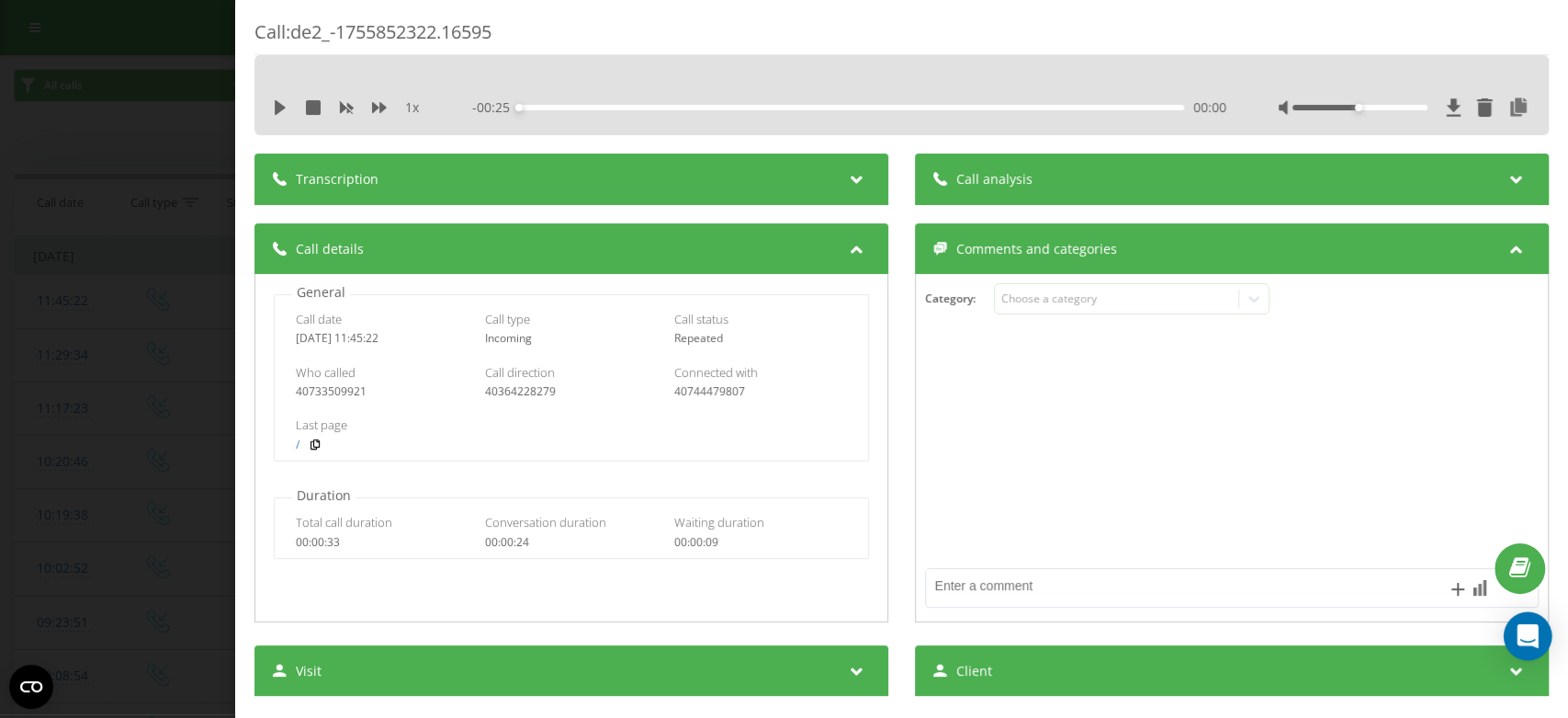
click at [1526, 635] on icon "Open Intercom Messenger" at bounding box center [1527, 636] width 21 height 24
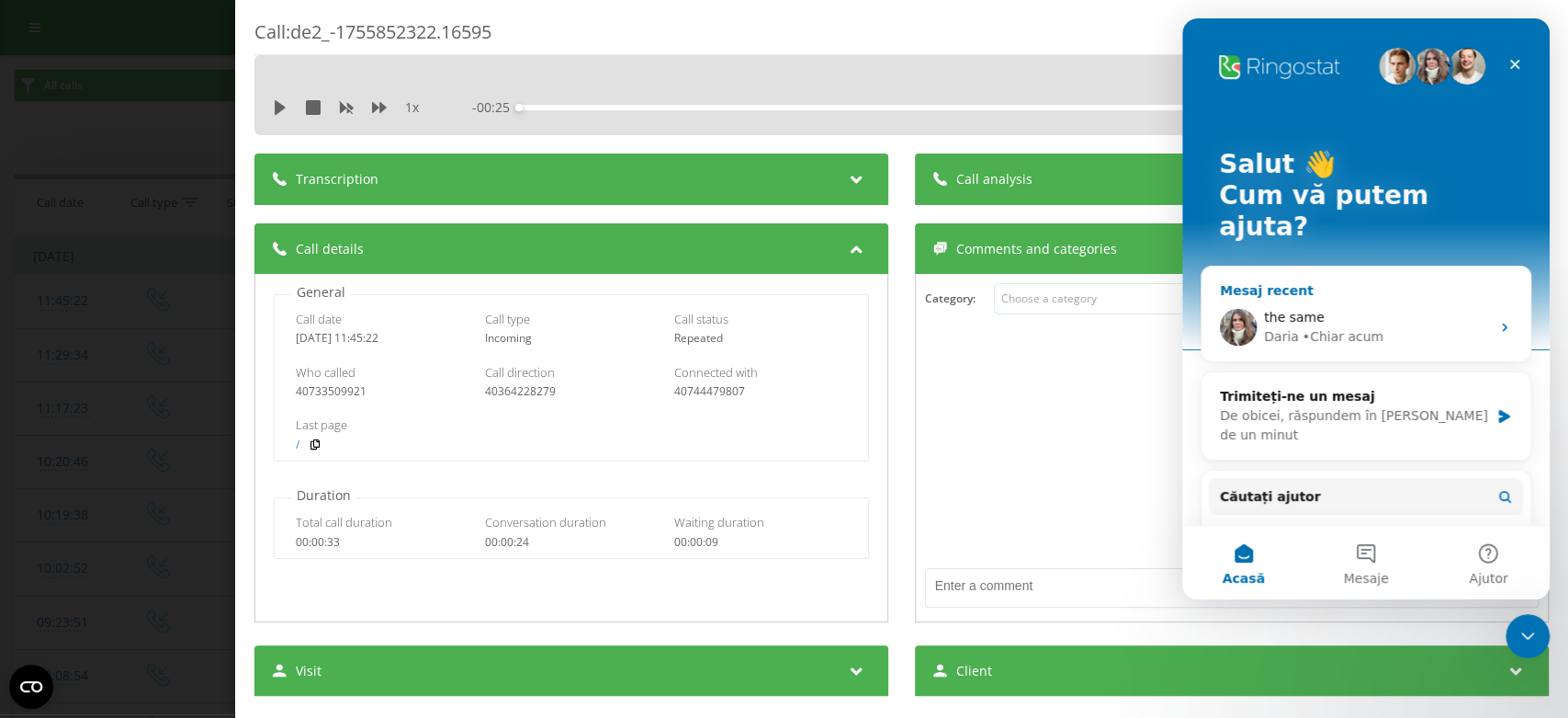
click at [1278, 310] on span "the same" at bounding box center [1294, 317] width 60 height 15
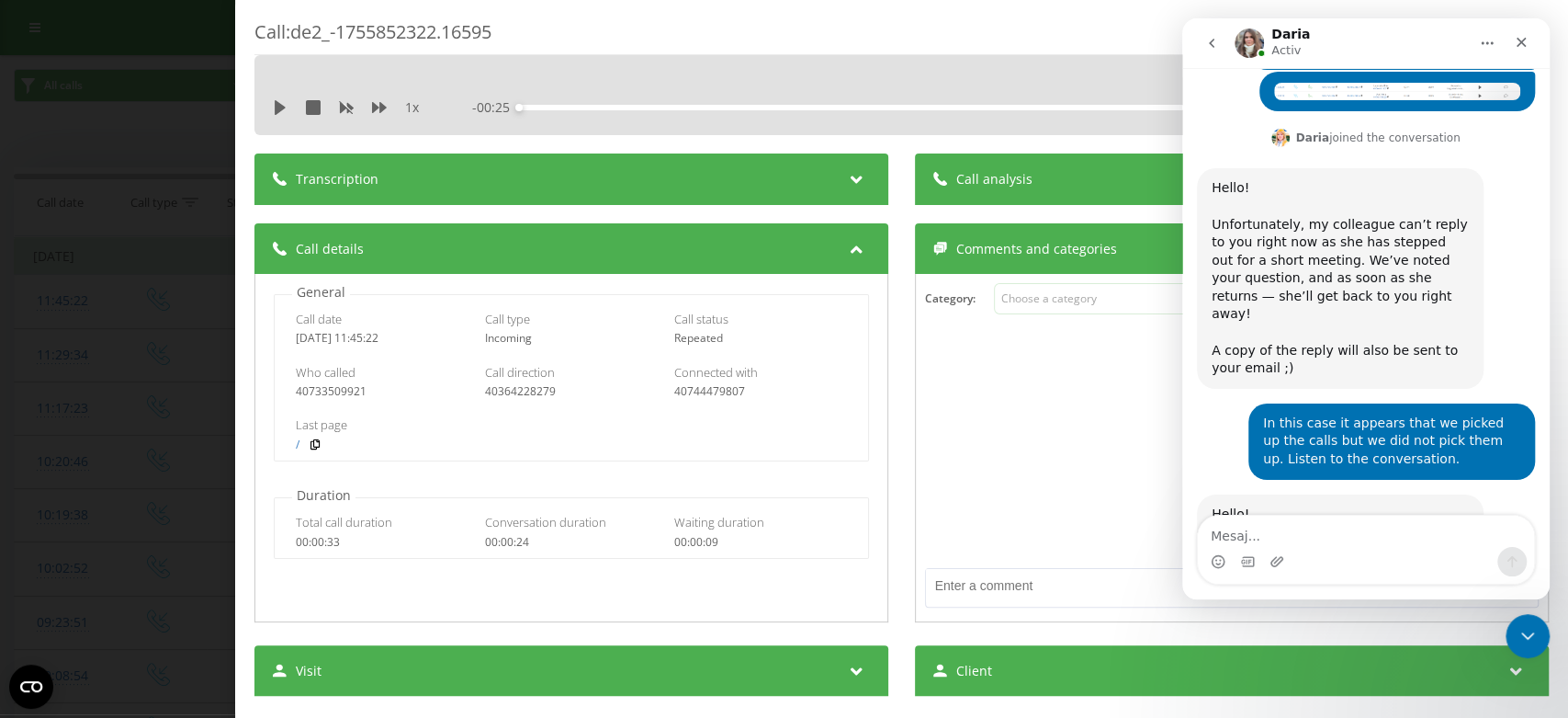
scroll to position [21052, 0]
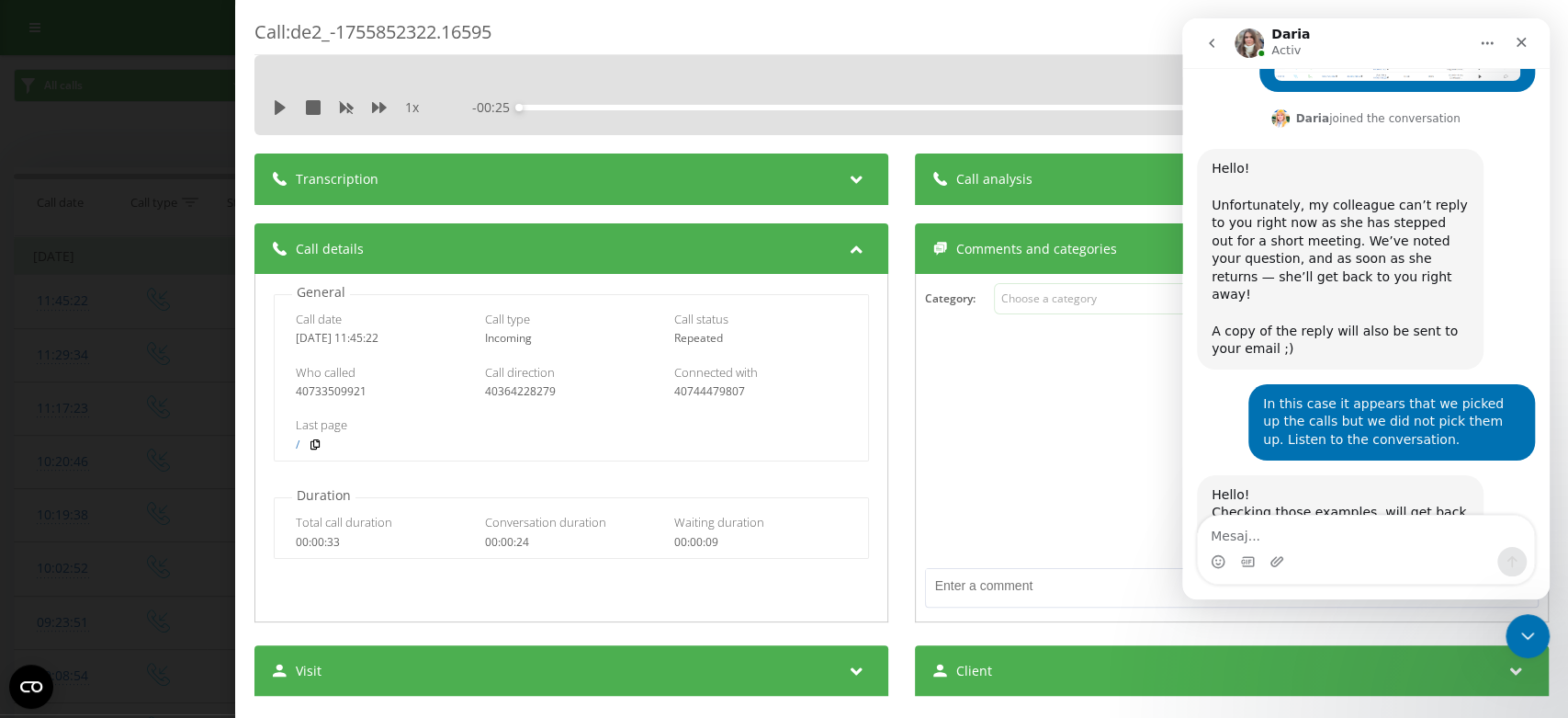
click at [1230, 535] on textarea "Mesaj..." at bounding box center [1366, 531] width 337 height 32
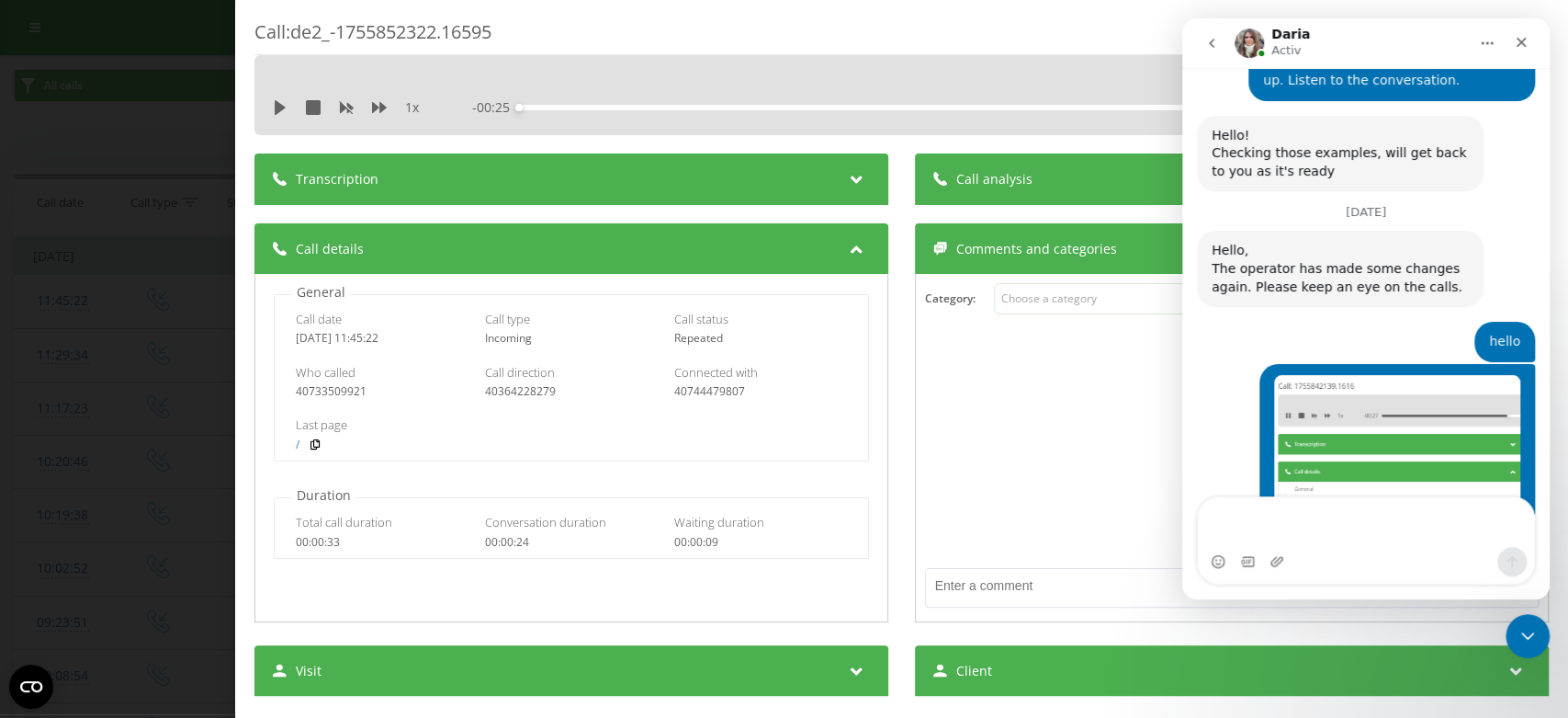
scroll to position [21474, 0]
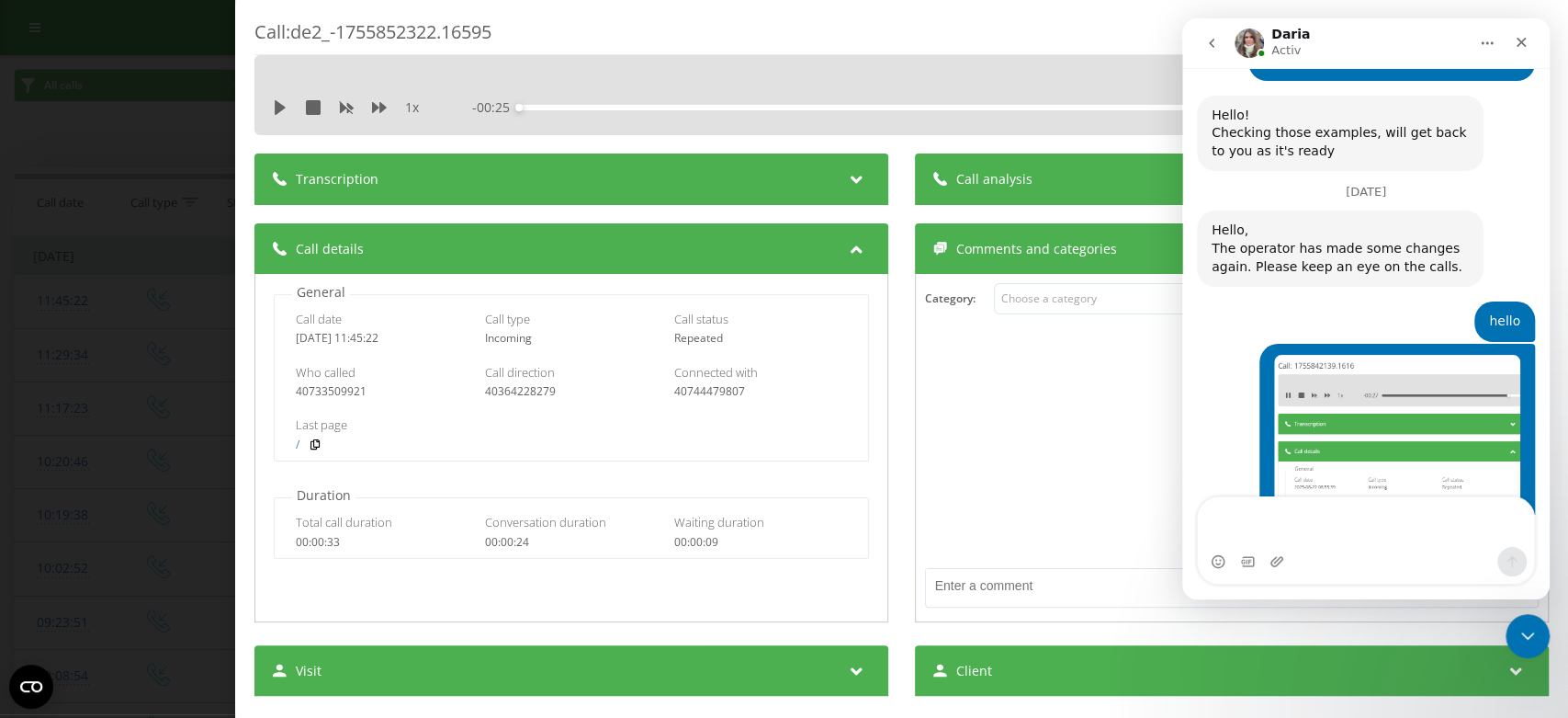
click at [1258, 522] on textarea "Mesaj..." at bounding box center [1366, 521] width 337 height 49
type textarea "yes"
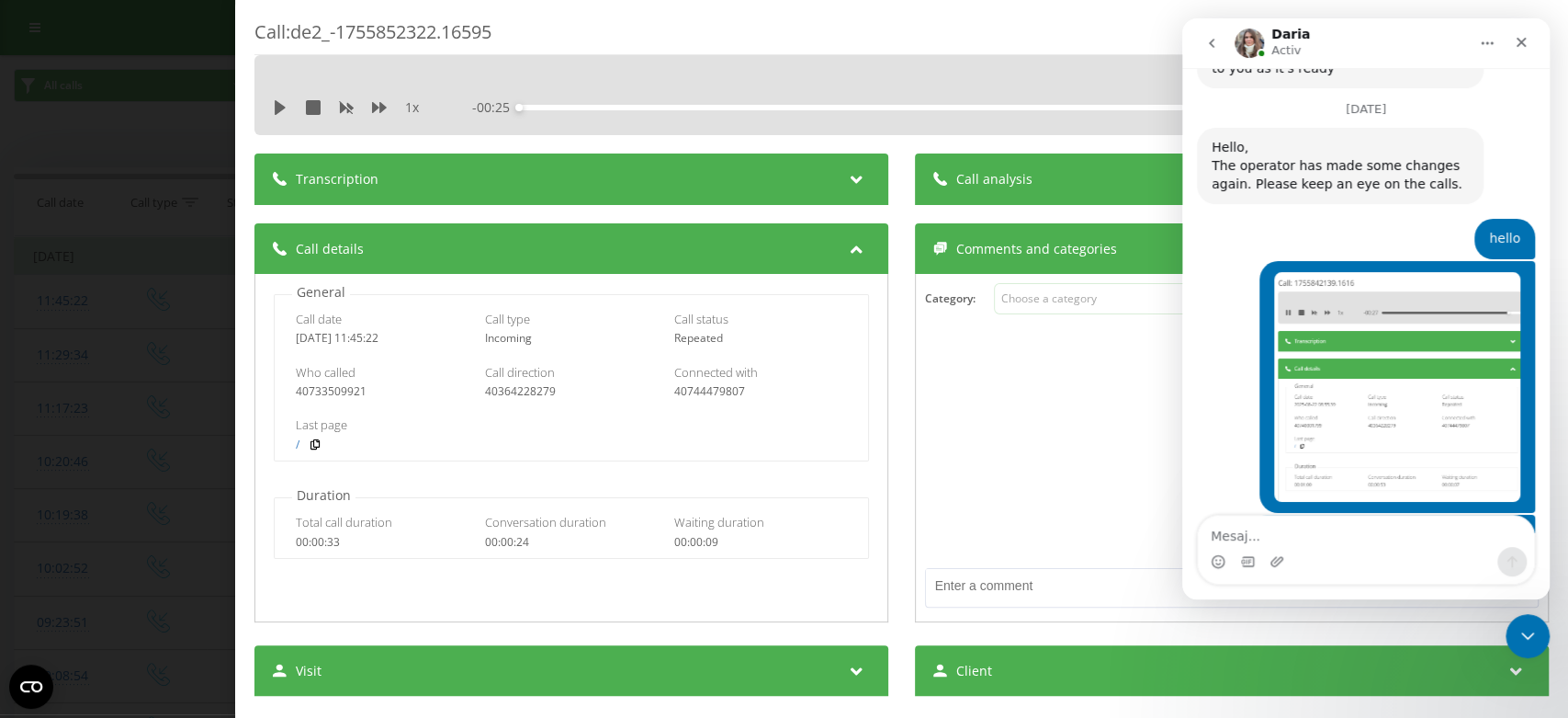
scroll to position [21626, 0]
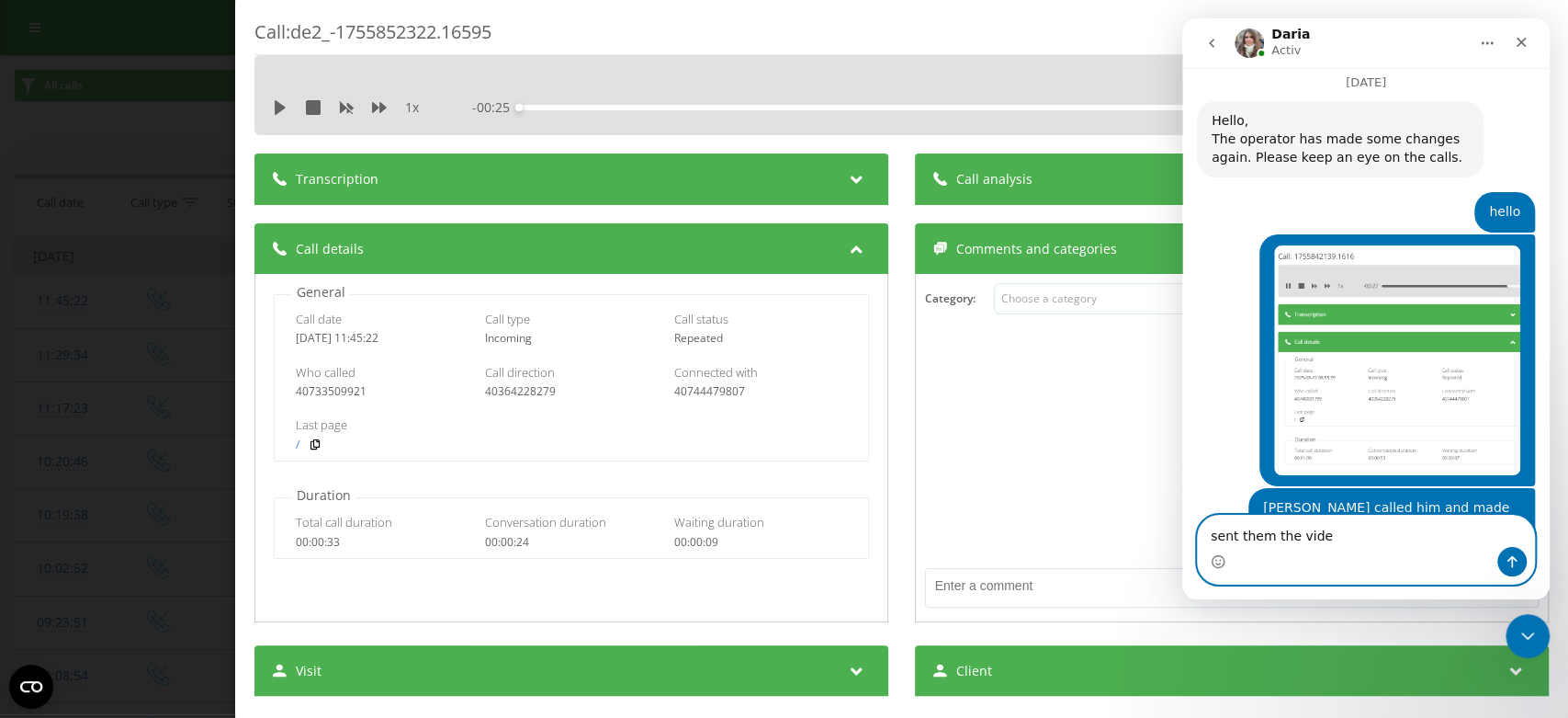
type textarea "sent them the video"
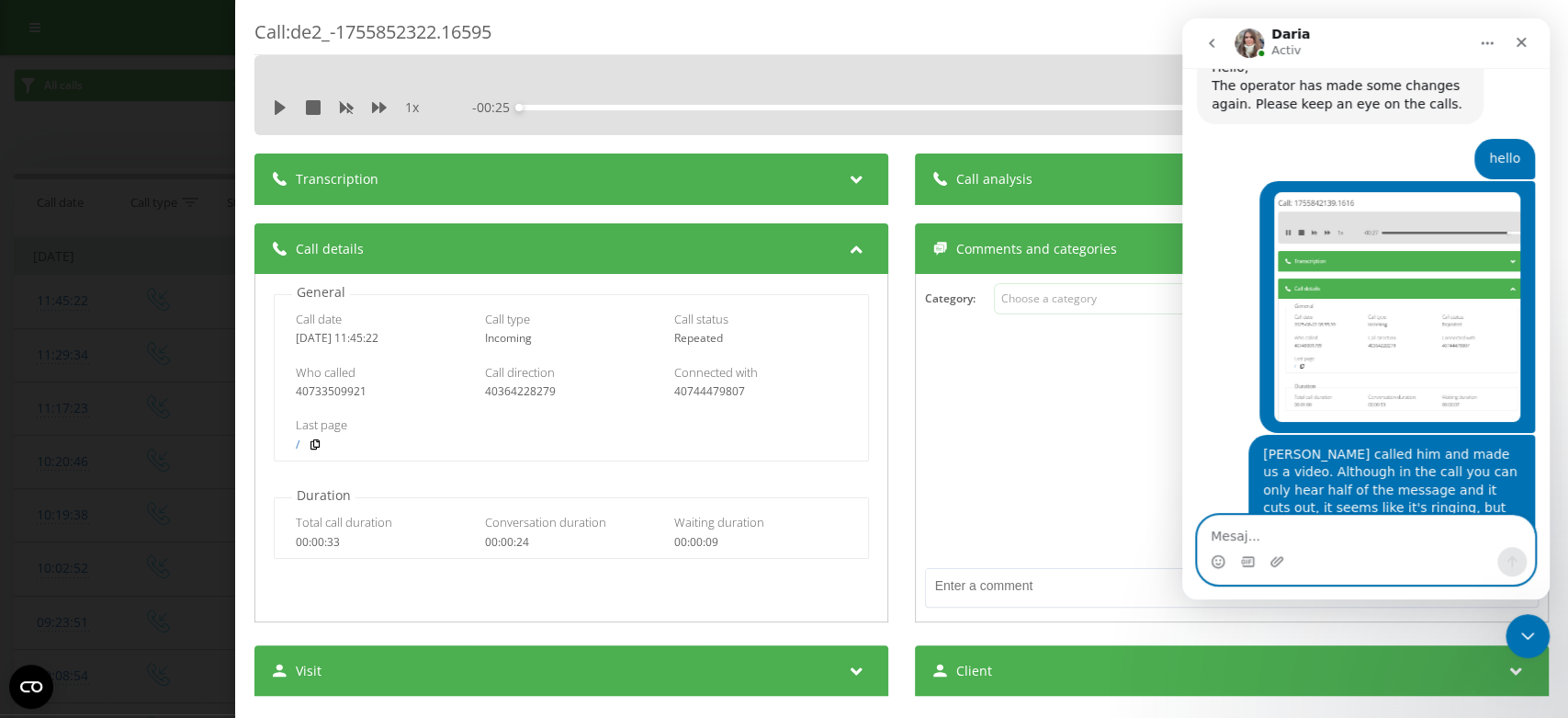
scroll to position [21680, 0]
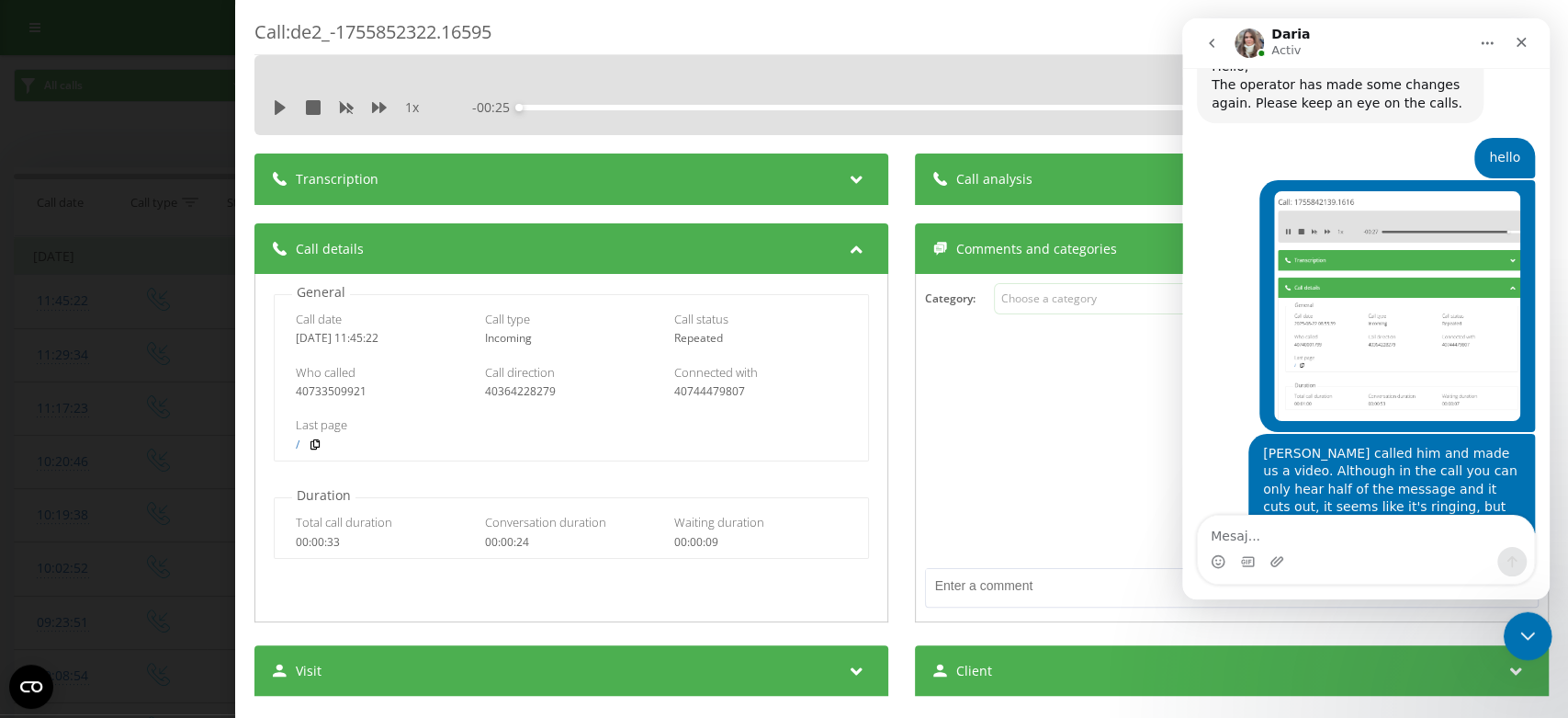
click at [1537, 645] on div "Închidere messenger Intercom" at bounding box center [1524, 632] width 44 height 44
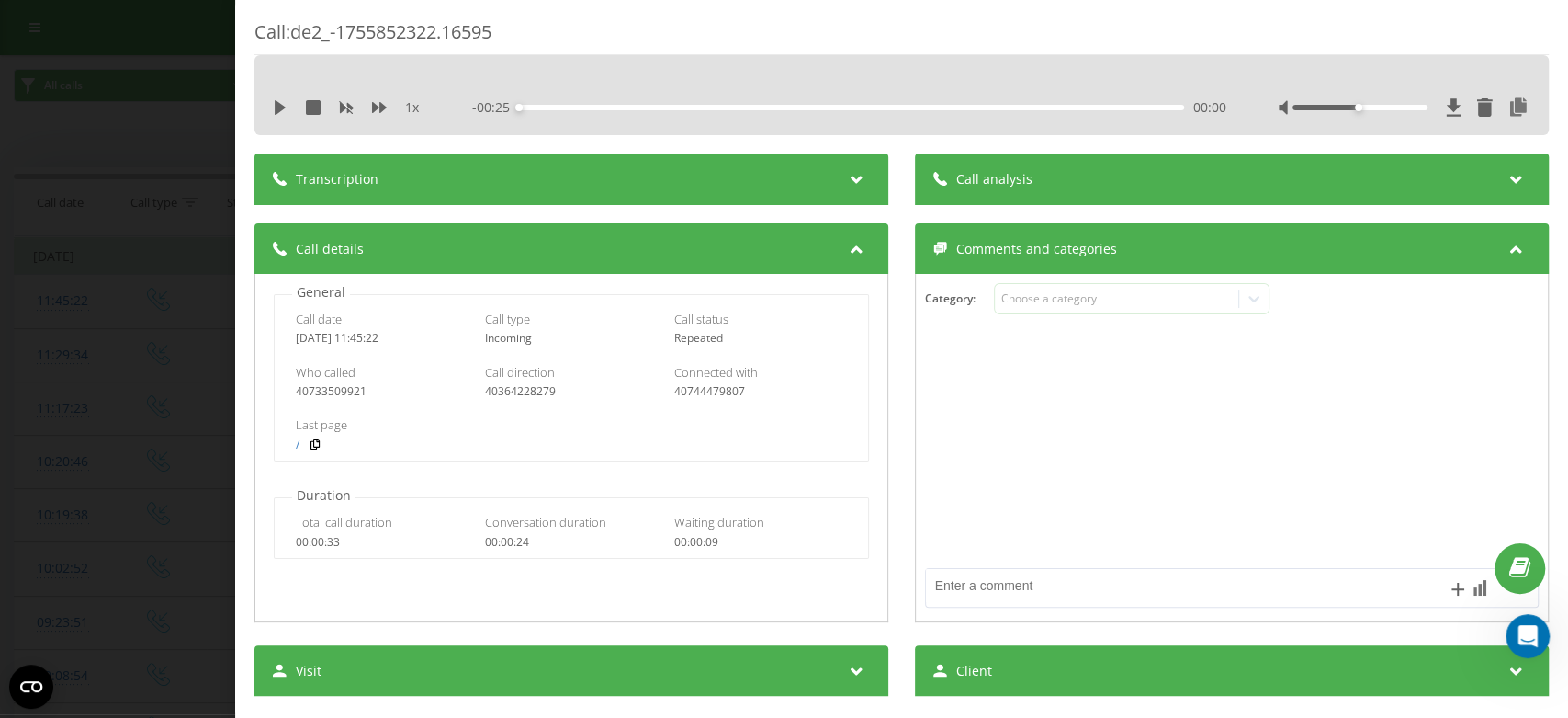
scroll to position [21750, 0]
